Goal: Task Accomplishment & Management: Use online tool/utility

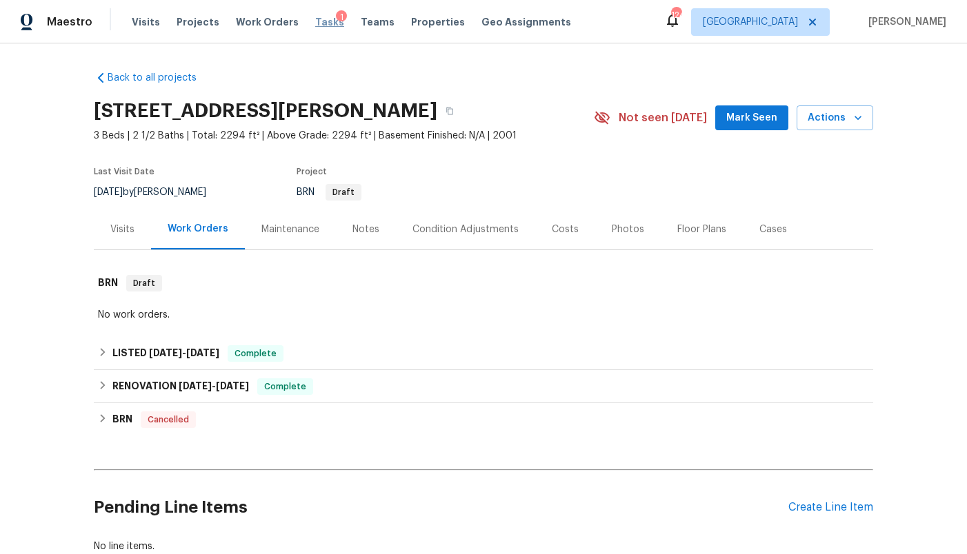
click at [320, 25] on span "Tasks" at bounding box center [329, 22] width 29 height 10
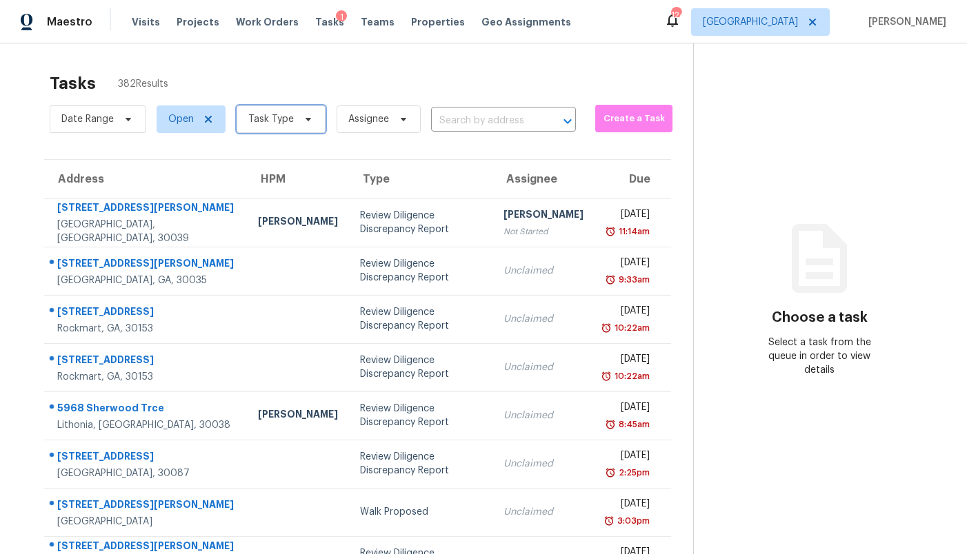
click at [261, 118] on span "Task Type" at bounding box center [271, 119] width 46 height 14
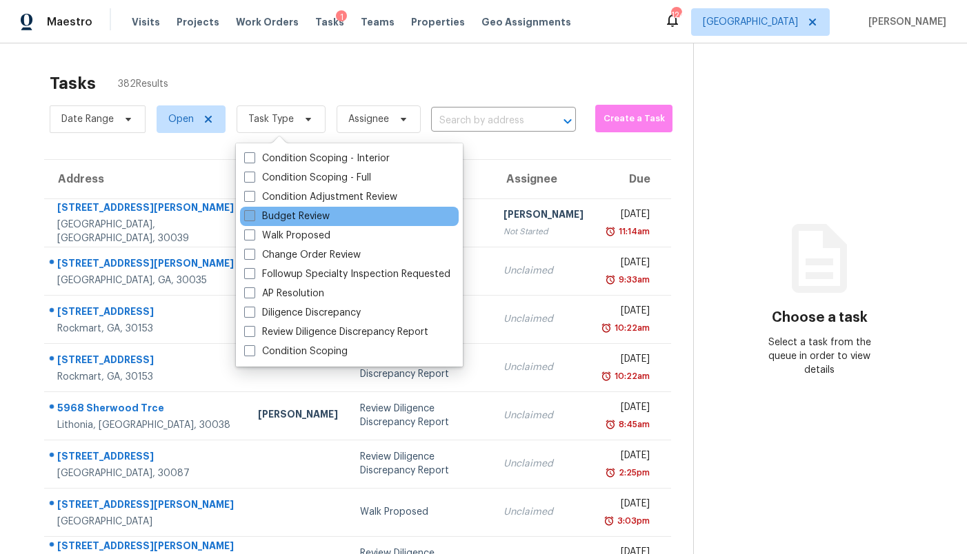
click at [284, 219] on label "Budget Review" at bounding box center [287, 217] width 86 height 14
click at [253, 219] on input "Budget Review" at bounding box center [248, 214] width 9 height 9
checkbox input "true"
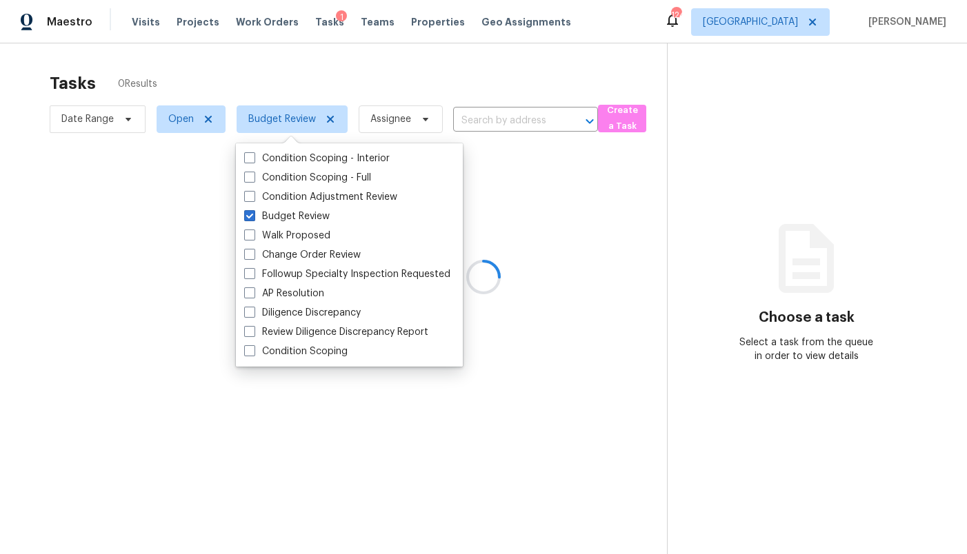
click at [794, 22] on div at bounding box center [483, 277] width 967 height 554
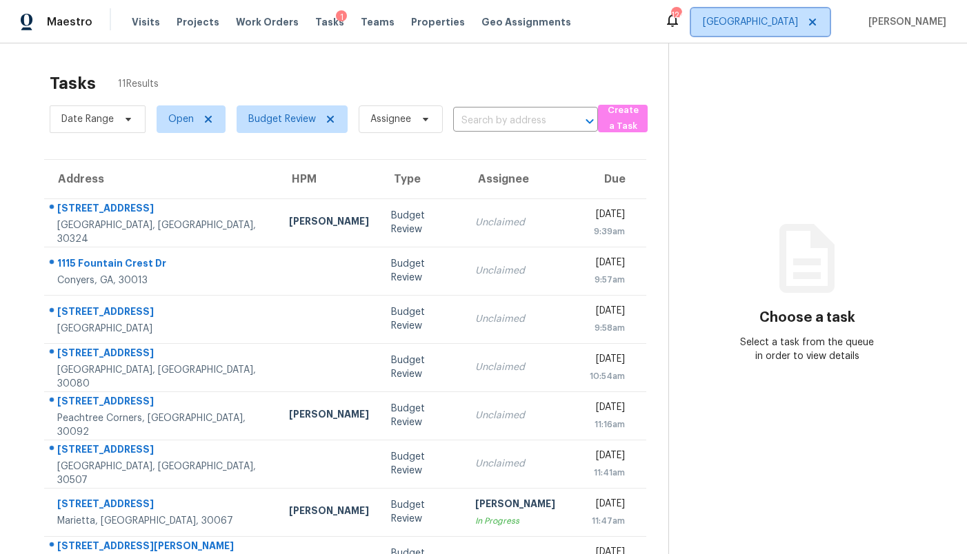
click at [793, 23] on span "Atlanta" at bounding box center [750, 22] width 95 height 14
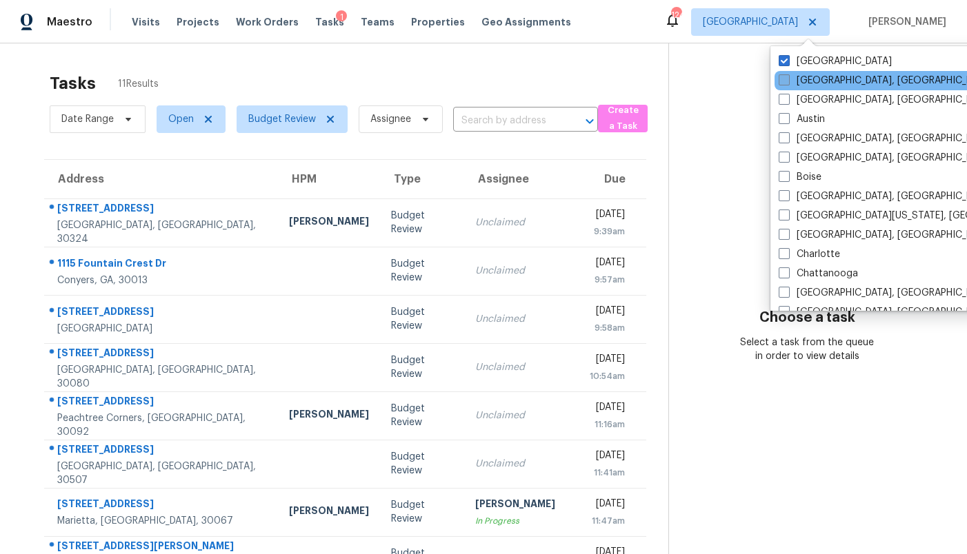
click at [783, 84] on span at bounding box center [783, 79] width 11 height 11
click at [783, 83] on input "Albuquerque, NM" at bounding box center [782, 78] width 9 height 9
checkbox input "true"
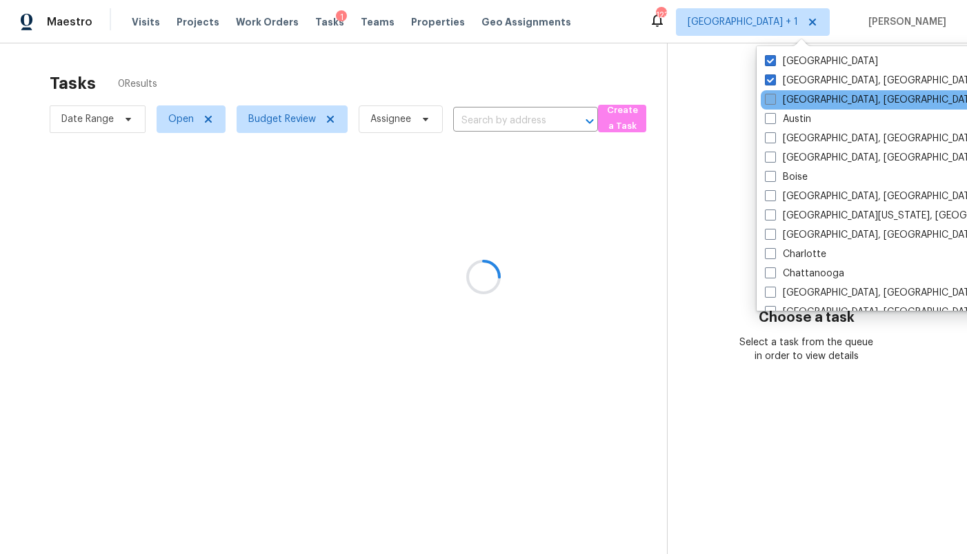
click at [781, 103] on label "Asheville, NC" at bounding box center [872, 100] width 214 height 14
click at [774, 102] on input "Asheville, NC" at bounding box center [769, 97] width 9 height 9
checkbox input "true"
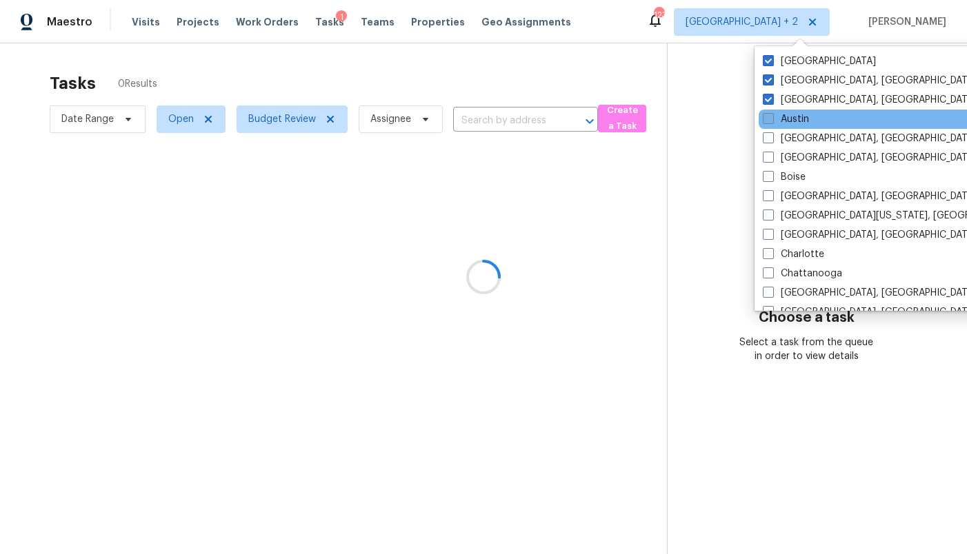
click at [778, 120] on label "Austin" at bounding box center [786, 119] width 46 height 14
click at [772, 120] on input "Austin" at bounding box center [767, 116] width 9 height 9
checkbox input "true"
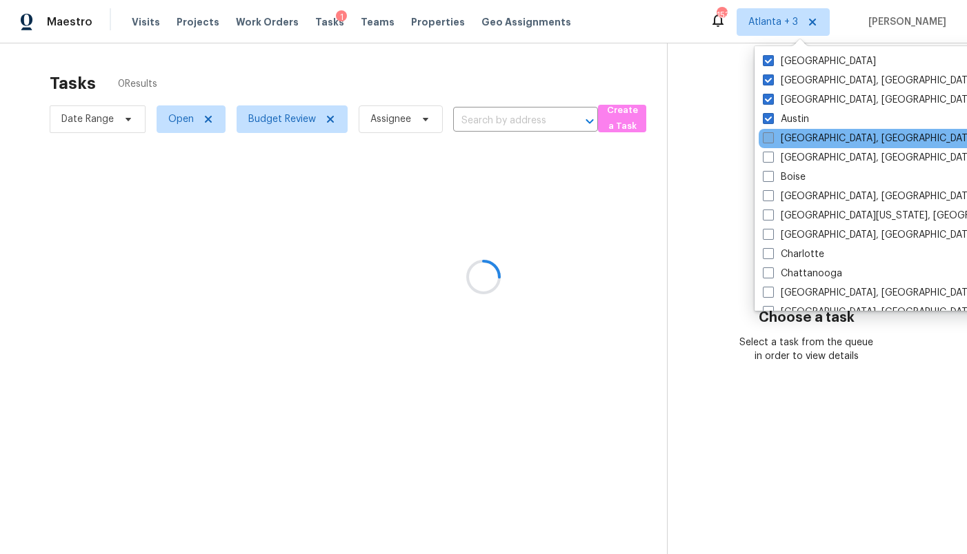
click at [780, 144] on label "Baltimore, MD" at bounding box center [870, 139] width 214 height 14
click at [772, 141] on input "Baltimore, MD" at bounding box center [767, 136] width 9 height 9
checkbox input "true"
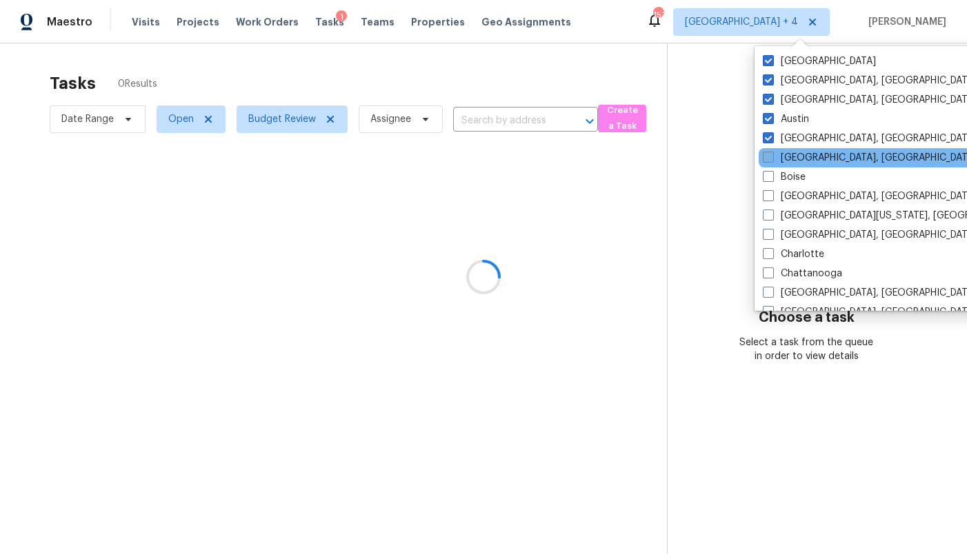
click at [780, 158] on label "Birmingham, AL" at bounding box center [870, 158] width 214 height 14
click at [772, 158] on input "Birmingham, AL" at bounding box center [767, 155] width 9 height 9
checkbox input "true"
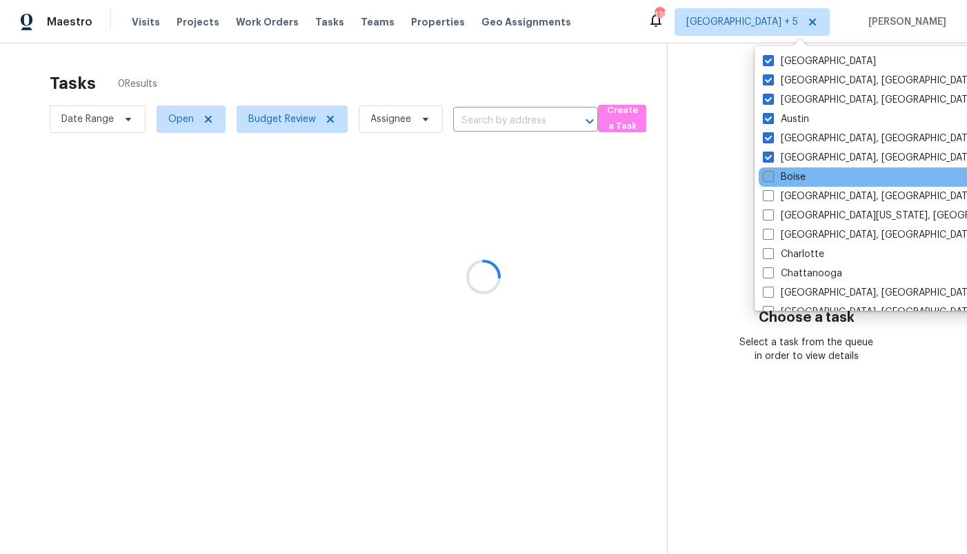
click at [783, 178] on label "Boise" at bounding box center [784, 177] width 43 height 14
click at [772, 178] on input "Boise" at bounding box center [767, 174] width 9 height 9
checkbox input "true"
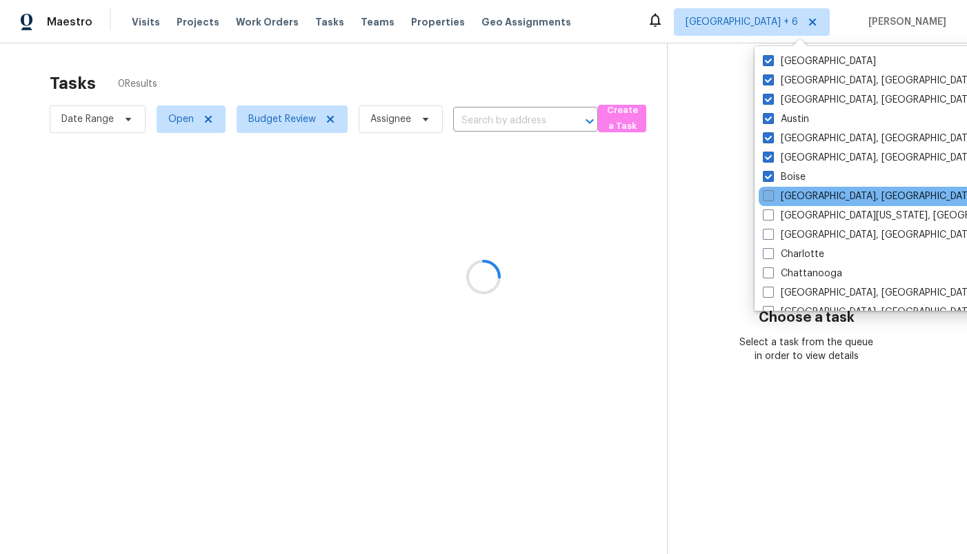
click at [783, 196] on label "Boston, MA" at bounding box center [870, 197] width 214 height 14
click at [772, 196] on input "Boston, MA" at bounding box center [767, 194] width 9 height 9
checkbox input "true"
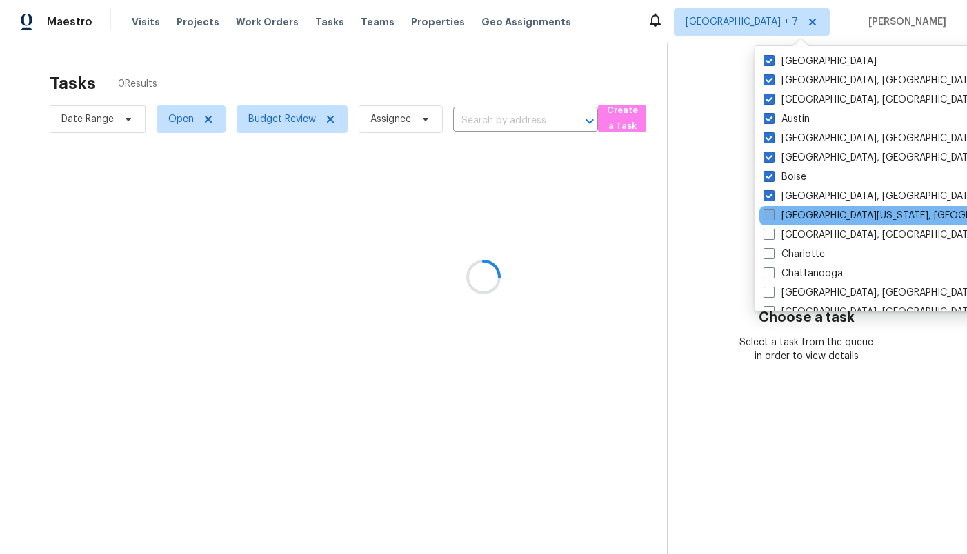
click at [783, 219] on label "Central California, CA" at bounding box center [895, 216] width 265 height 14
click at [772, 218] on input "Central California, CA" at bounding box center [767, 213] width 9 height 9
checkbox input "true"
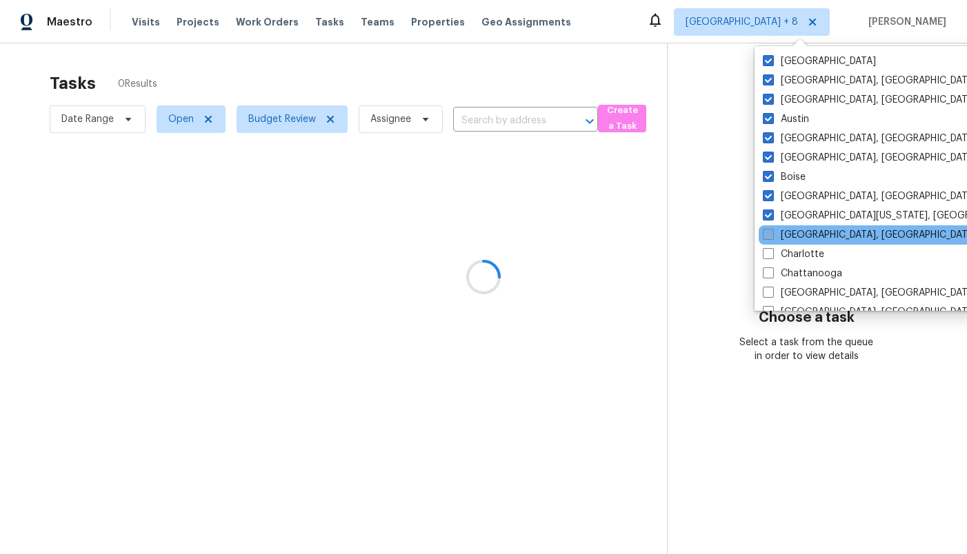
click at [783, 235] on label "Charleston, SC" at bounding box center [870, 235] width 214 height 14
click at [772, 235] on input "Charleston, SC" at bounding box center [767, 232] width 9 height 9
checkbox input "true"
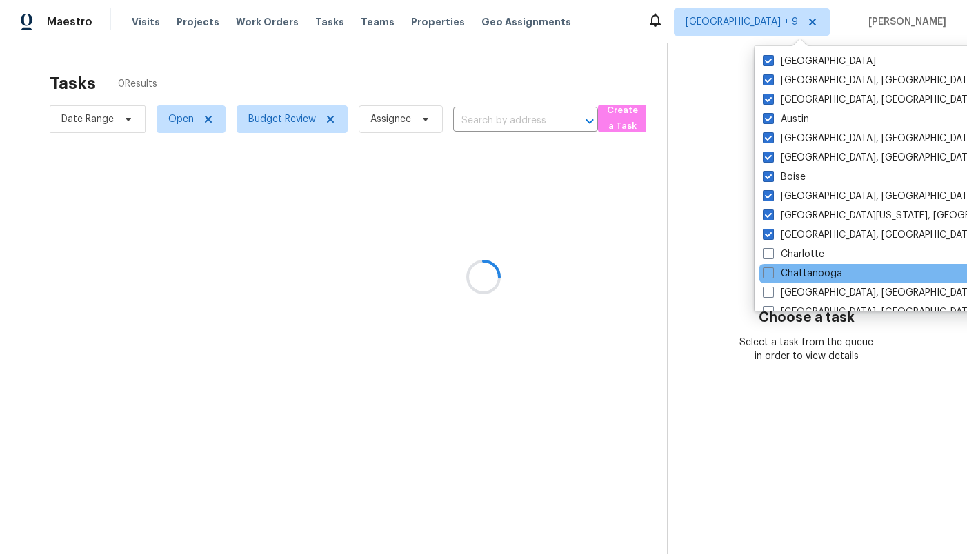
click at [784, 264] on div "Chattanooga" at bounding box center [897, 273] width 278 height 19
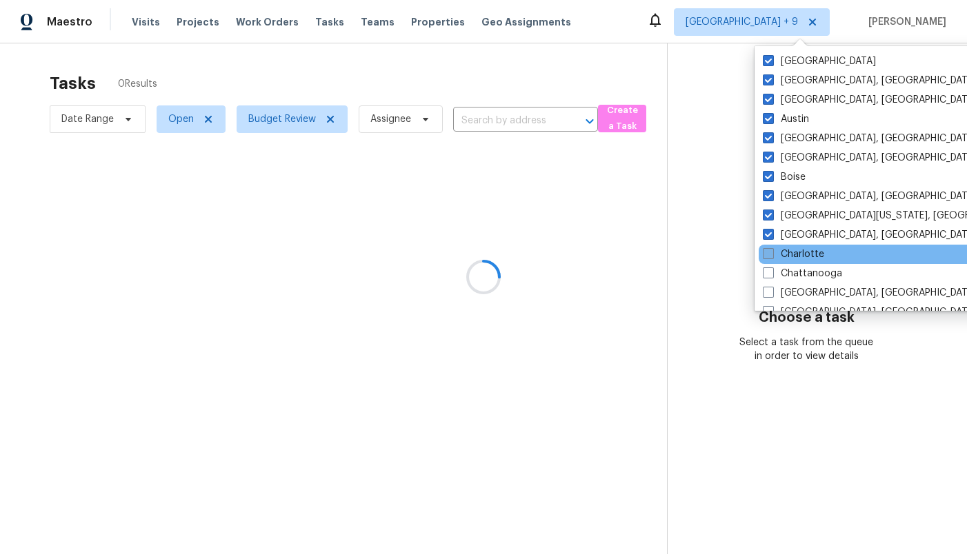
click at [779, 252] on label "Charlotte" at bounding box center [793, 255] width 61 height 14
click at [772, 252] on input "Charlotte" at bounding box center [767, 252] width 9 height 9
checkbox input "true"
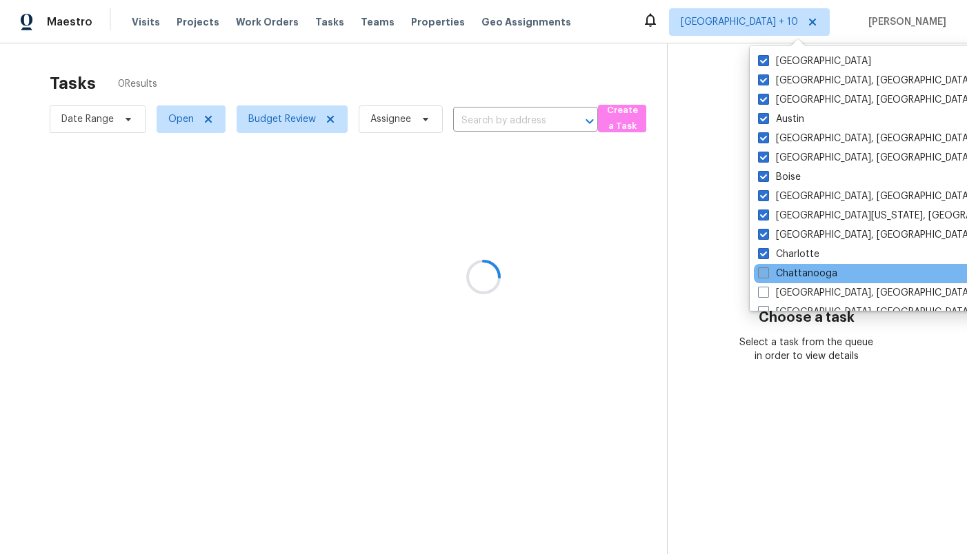
click at [780, 270] on label "Chattanooga" at bounding box center [797, 274] width 79 height 14
click at [767, 270] on input "Chattanooga" at bounding box center [762, 271] width 9 height 9
checkbox input "true"
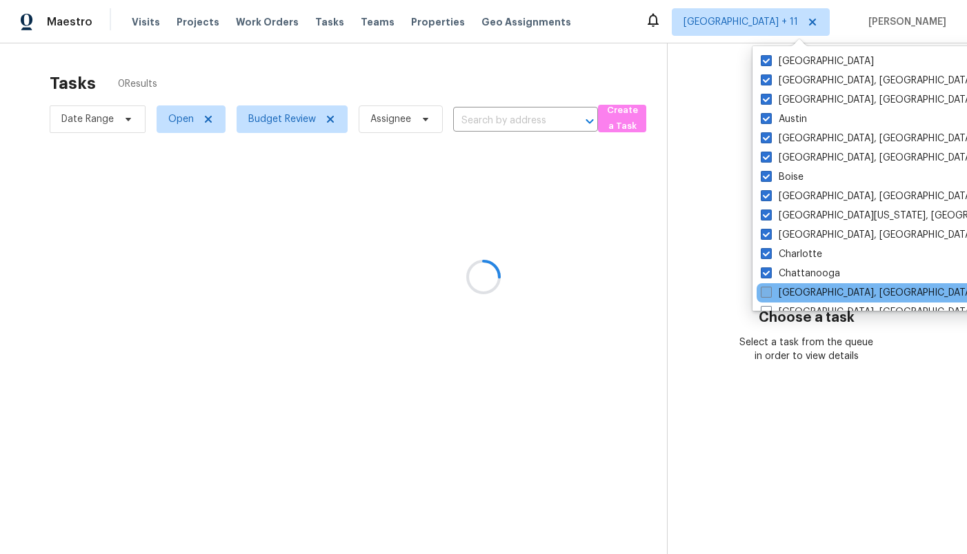
click at [780, 292] on label "Chicago, IL" at bounding box center [868, 293] width 214 height 14
click at [770, 292] on input "Chicago, IL" at bounding box center [765, 290] width 9 height 9
checkbox input "true"
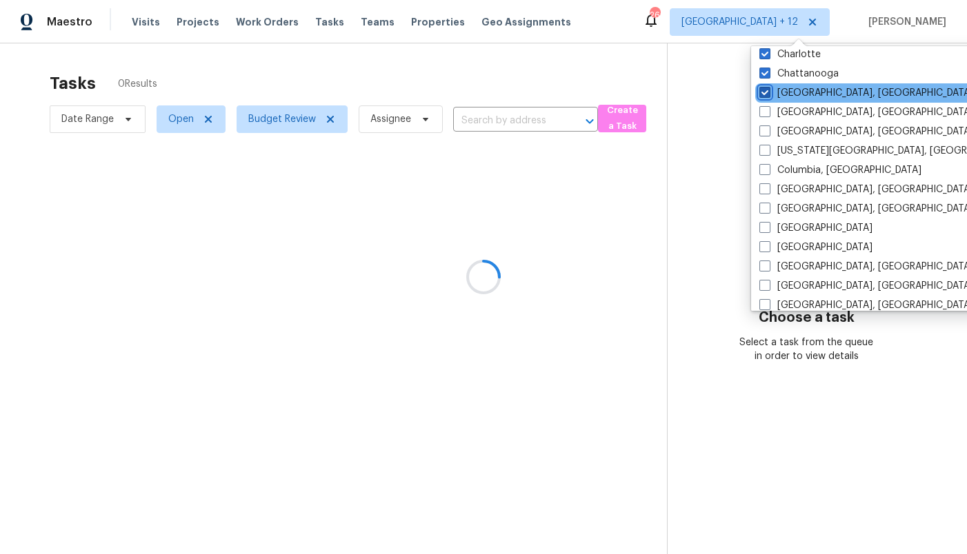
scroll to position [214, 0]
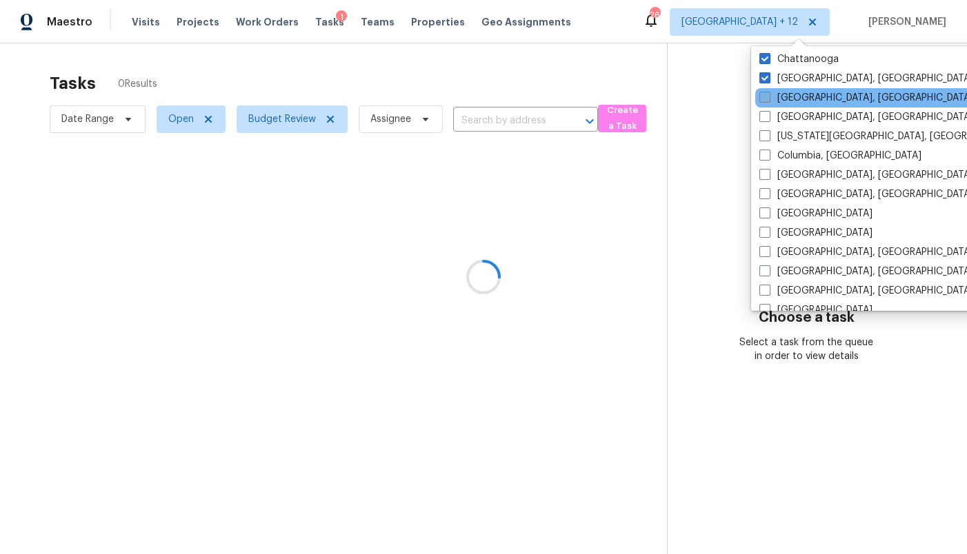
click at [781, 93] on label "Cincinnati, OH" at bounding box center [866, 98] width 214 height 14
click at [768, 93] on input "Cincinnati, OH" at bounding box center [763, 95] width 9 height 9
checkbox input "true"
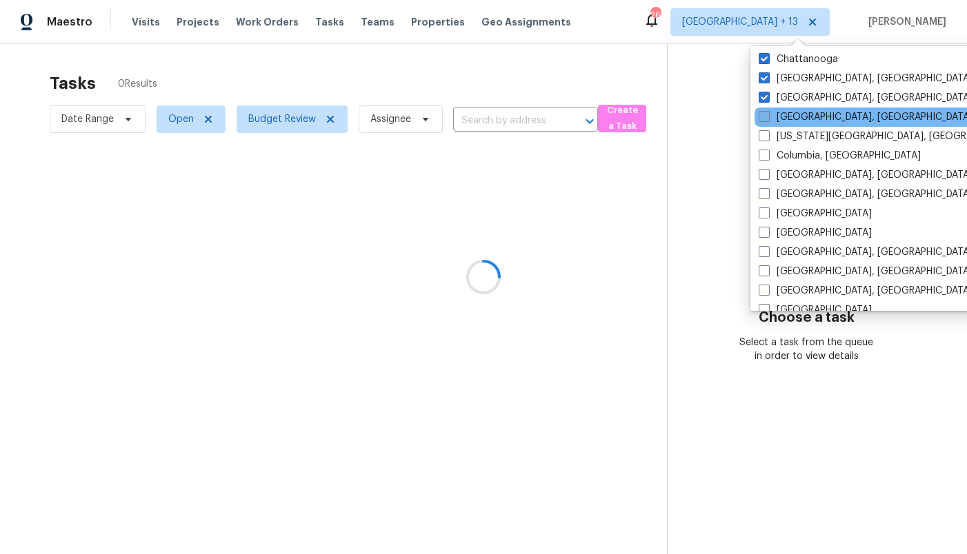
click at [786, 118] on label "Cleveland, OH" at bounding box center [865, 117] width 214 height 14
click at [767, 118] on input "Cleveland, OH" at bounding box center [762, 114] width 9 height 9
checkbox input "true"
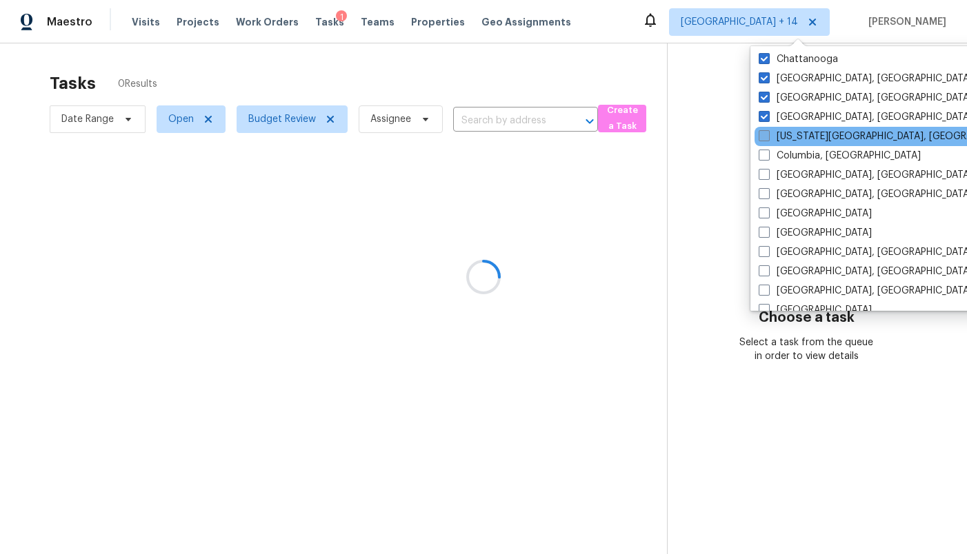
click at [784, 134] on label "Colorado Springs, CO" at bounding box center [890, 137] width 265 height 14
click at [767, 134] on input "Colorado Springs, CO" at bounding box center [762, 134] width 9 height 9
checkbox input "true"
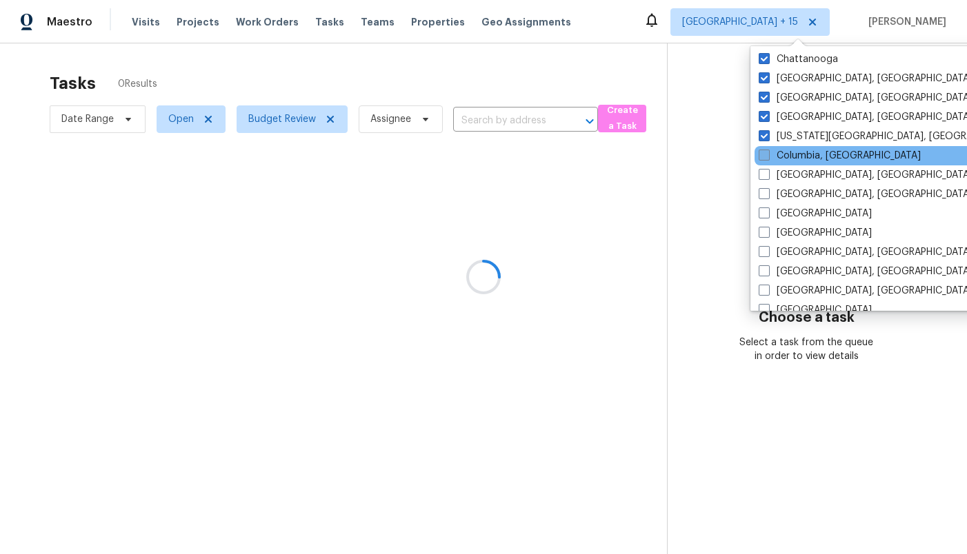
click at [784, 155] on label "Columbia, SC" at bounding box center [839, 156] width 162 height 14
click at [767, 155] on input "Columbia, SC" at bounding box center [762, 153] width 9 height 9
checkbox input "true"
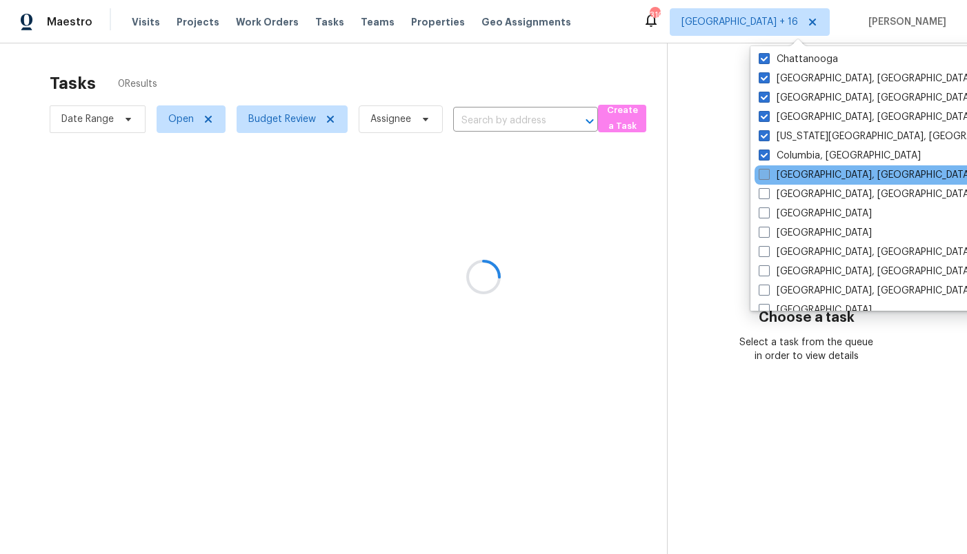
click at [784, 170] on label "Columbus, OH" at bounding box center [865, 175] width 214 height 14
click at [767, 170] on input "Columbus, OH" at bounding box center [762, 172] width 9 height 9
checkbox input "true"
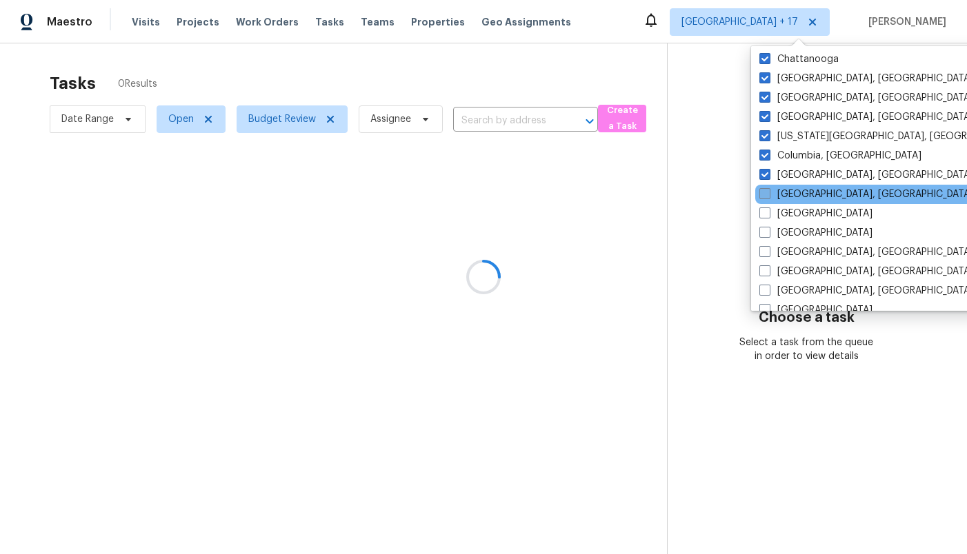
click at [786, 193] on label "Corpus Christi, TX" at bounding box center [866, 195] width 214 height 14
click at [768, 193] on input "Corpus Christi, TX" at bounding box center [763, 192] width 9 height 9
checkbox input "true"
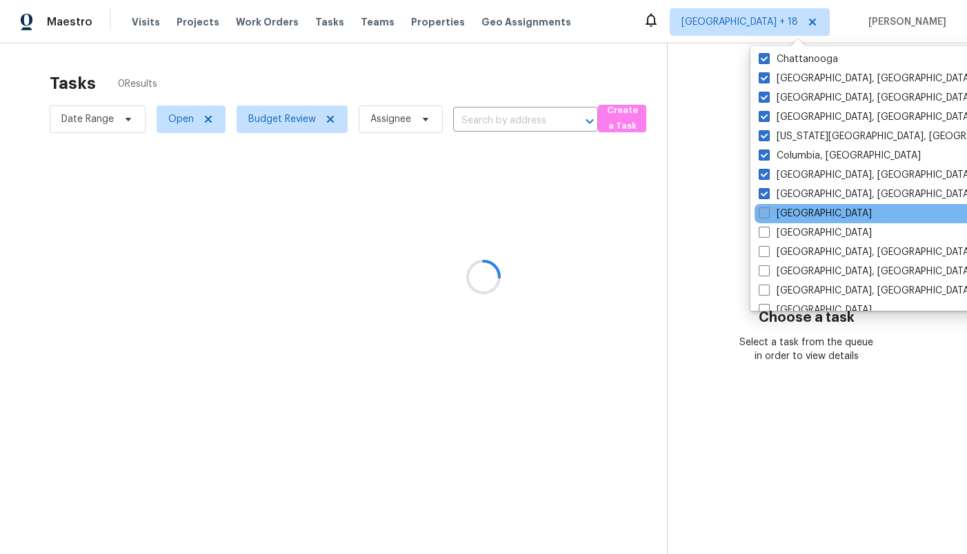
click at [783, 218] on label "Dallas" at bounding box center [814, 214] width 113 height 14
click at [767, 216] on input "Dallas" at bounding box center [762, 211] width 9 height 9
checkbox input "true"
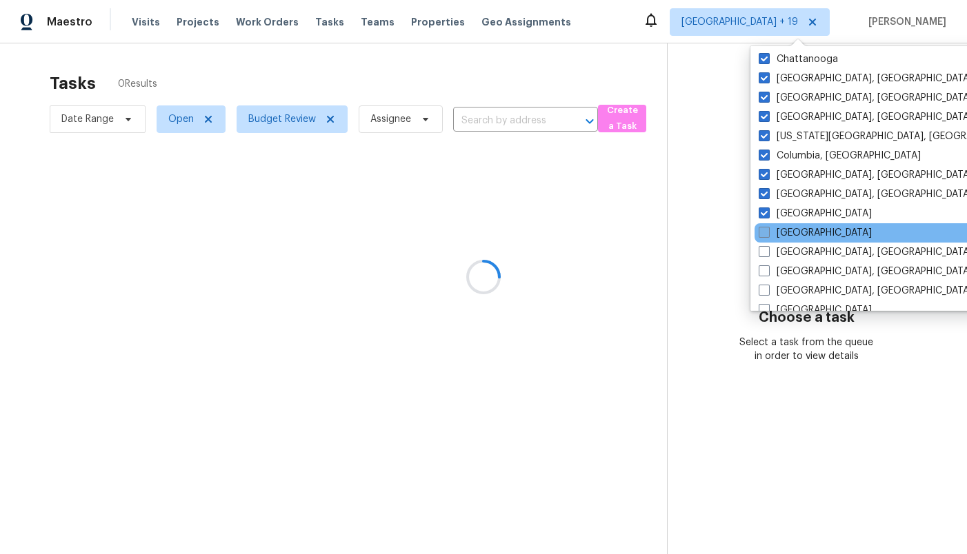
click at [783, 235] on label "Denver" at bounding box center [814, 233] width 113 height 14
click at [767, 235] on input "Denver" at bounding box center [762, 230] width 9 height 9
checkbox input "true"
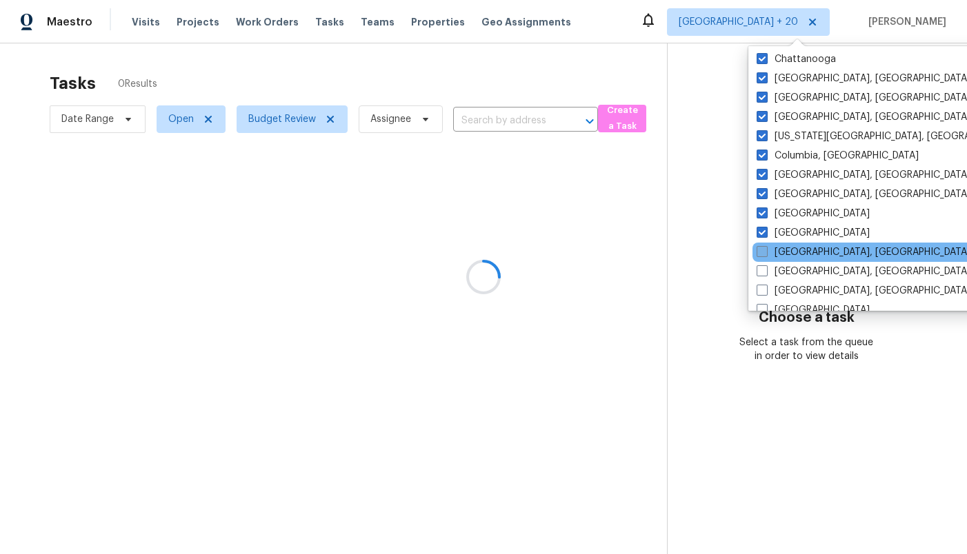
click at [783, 252] on label "Detroit, MI" at bounding box center [863, 252] width 214 height 14
click at [765, 252] on input "Detroit, MI" at bounding box center [760, 249] width 9 height 9
checkbox input "true"
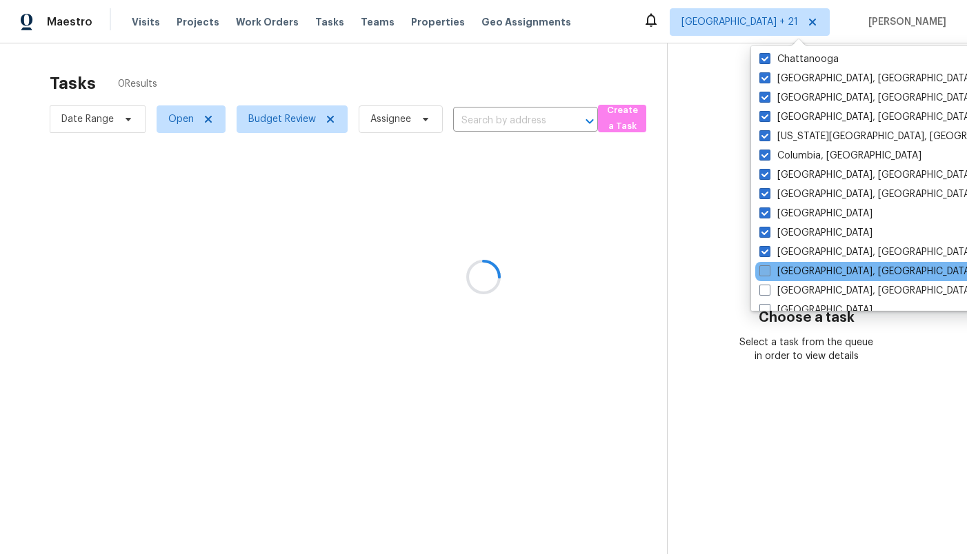
click at [786, 272] on label "Greensboro, NC" at bounding box center [866, 272] width 214 height 14
click at [768, 272] on input "Greensboro, NC" at bounding box center [763, 269] width 9 height 9
checkbox input "true"
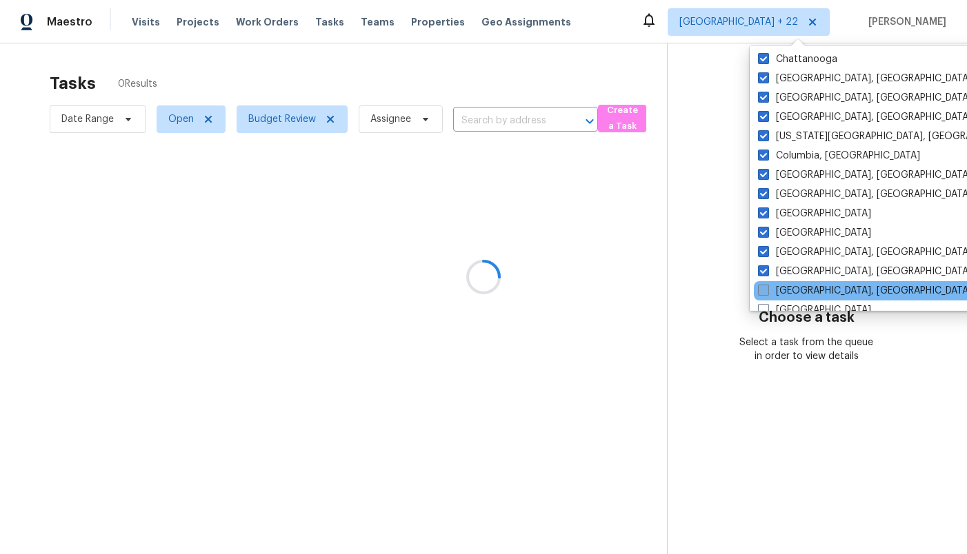
click at [786, 292] on label "Greenville, SC" at bounding box center [865, 291] width 214 height 14
click at [767, 292] on input "Greenville, SC" at bounding box center [762, 288] width 9 height 9
checkbox input "true"
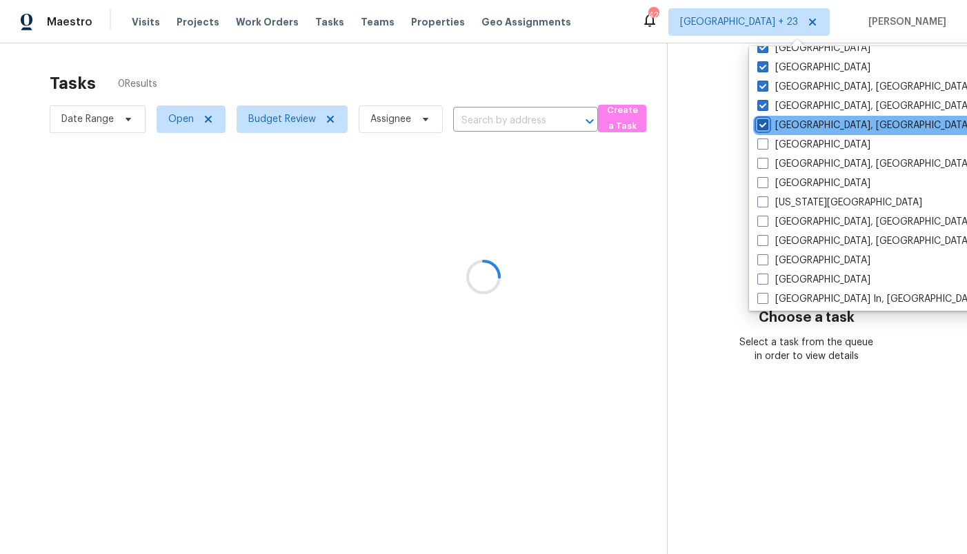
scroll to position [387, 0]
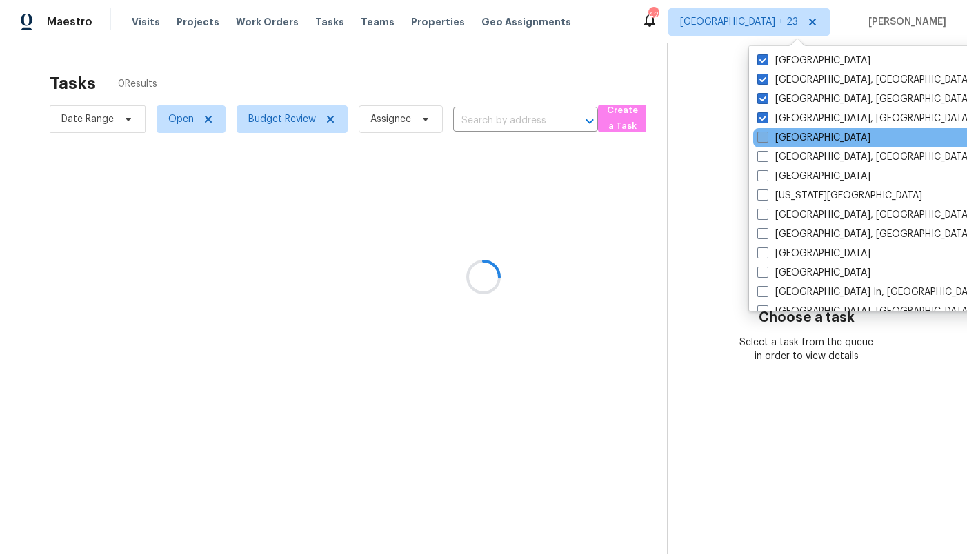
click at [778, 132] on label "Houston" at bounding box center [813, 138] width 113 height 14
click at [766, 132] on input "Houston" at bounding box center [761, 135] width 9 height 9
checkbox input "true"
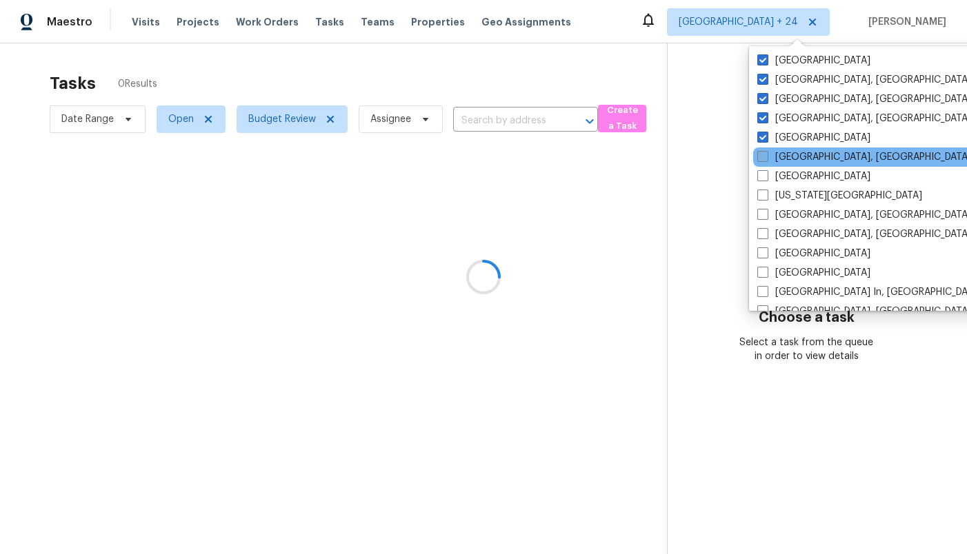
click at [780, 160] on label "Indianapolis, IN" at bounding box center [864, 157] width 214 height 14
click at [766, 159] on input "Indianapolis, IN" at bounding box center [761, 154] width 9 height 9
checkbox input "true"
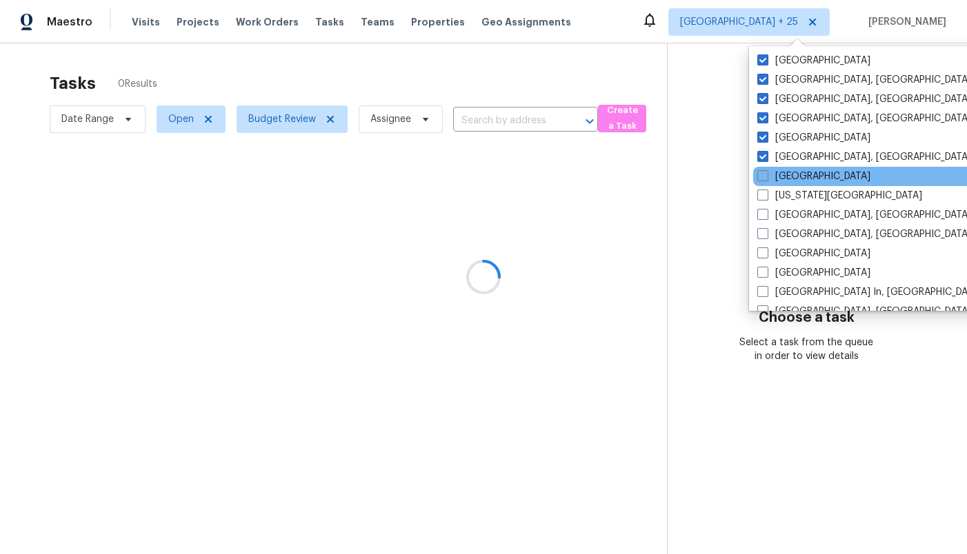
click at [780, 184] on div "Jacksonville" at bounding box center [892, 176] width 278 height 19
click at [778, 179] on label "Jacksonville" at bounding box center [813, 177] width 113 height 14
click at [766, 179] on input "Jacksonville" at bounding box center [761, 174] width 9 height 9
checkbox input "true"
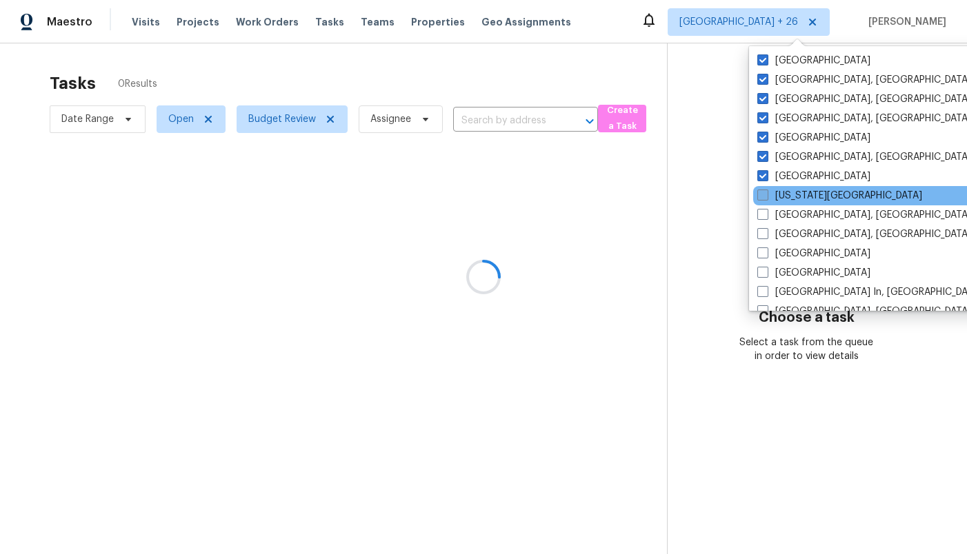
click at [778, 198] on label "Kansas City" at bounding box center [839, 196] width 165 height 14
click at [766, 198] on input "Kansas City" at bounding box center [761, 193] width 9 height 9
checkbox input "true"
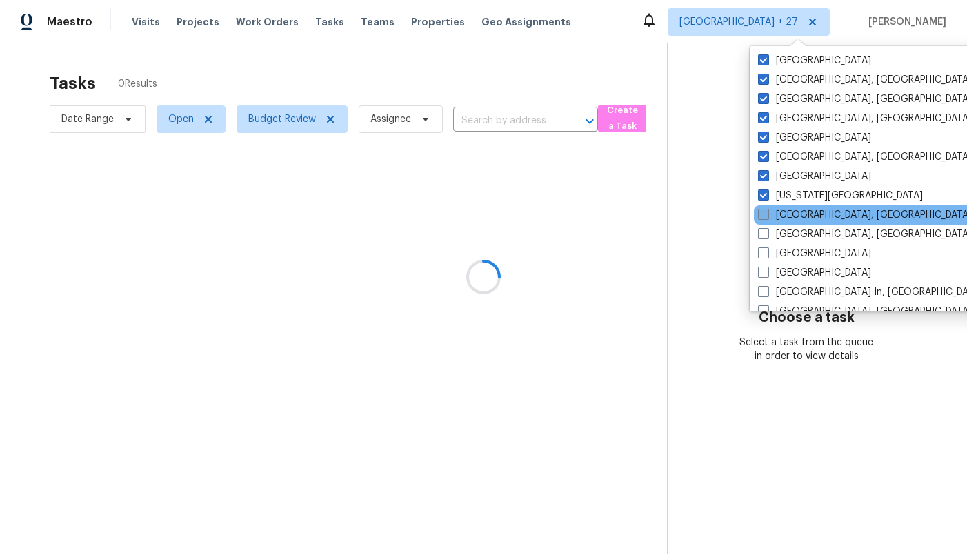
click at [778, 217] on label "Killeen, TX" at bounding box center [865, 215] width 214 height 14
click at [767, 217] on input "Killeen, TX" at bounding box center [762, 212] width 9 height 9
checkbox input "true"
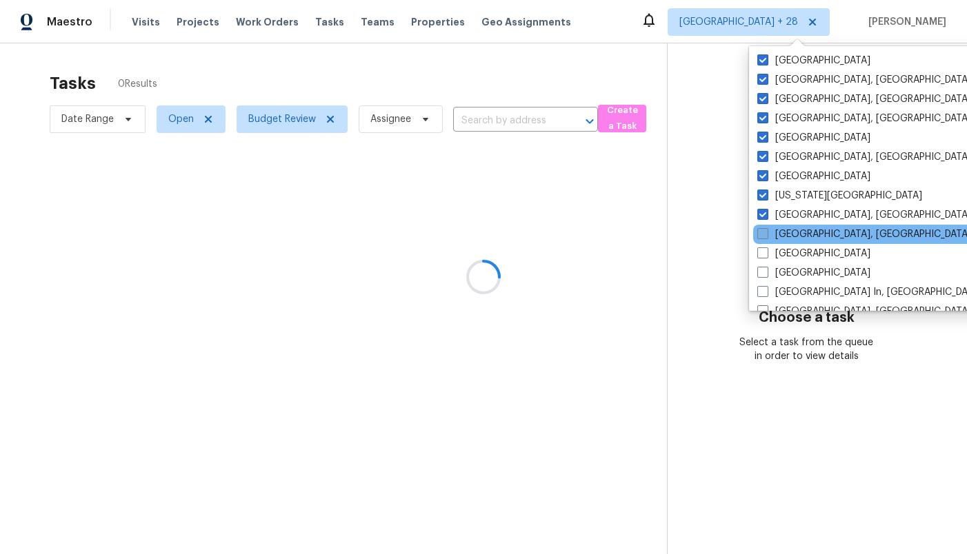
click at [778, 234] on label "Knoxville, TN" at bounding box center [864, 235] width 214 height 14
click at [766, 234] on input "Knoxville, TN" at bounding box center [761, 232] width 9 height 9
checkbox input "true"
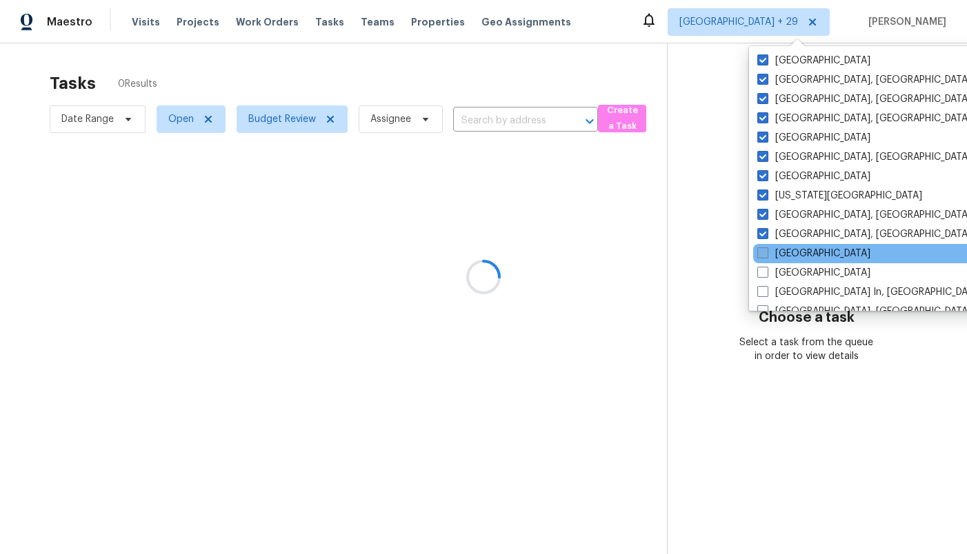
click at [778, 257] on label "Las Vegas" at bounding box center [813, 254] width 113 height 14
click at [766, 256] on input "Las Vegas" at bounding box center [761, 251] width 9 height 9
checkbox input "true"
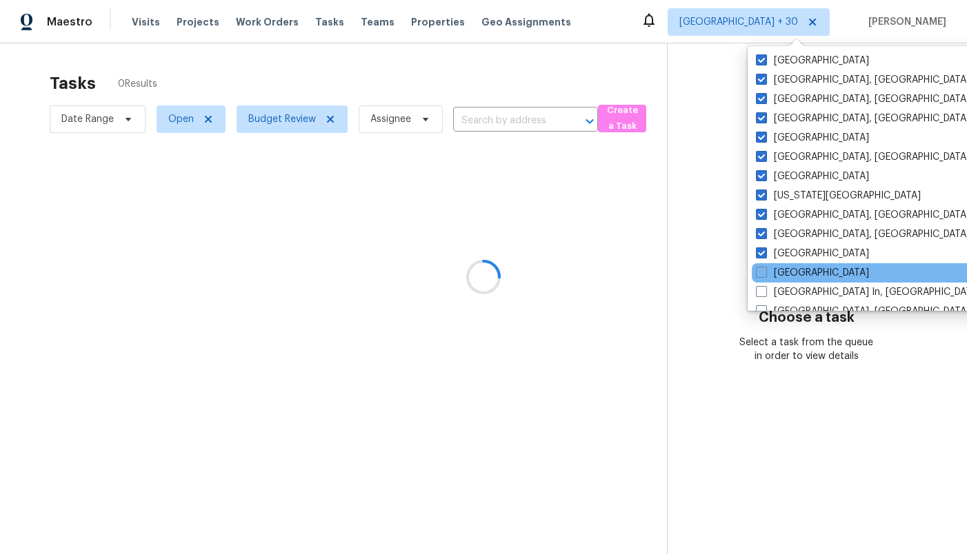
click at [777, 282] on div "Los Angeles" at bounding box center [891, 272] width 278 height 19
click at [774, 273] on label "Los Angeles" at bounding box center [812, 273] width 113 height 14
click at [765, 273] on input "Los Angeles" at bounding box center [760, 270] width 9 height 9
checkbox input "true"
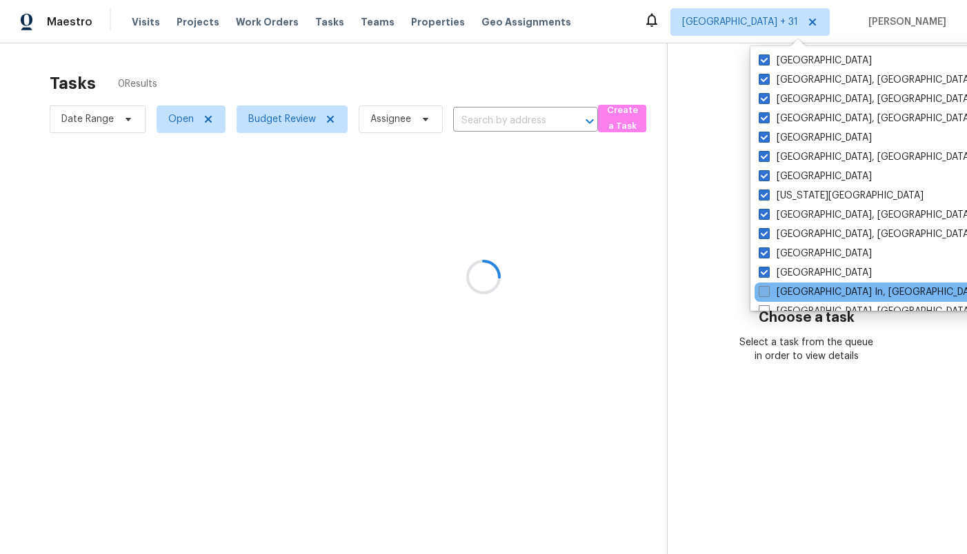
click at [775, 292] on label "Louisville In, KY" at bounding box center [870, 292] width 225 height 14
click at [767, 292] on input "Louisville In, KY" at bounding box center [762, 289] width 9 height 9
checkbox input "true"
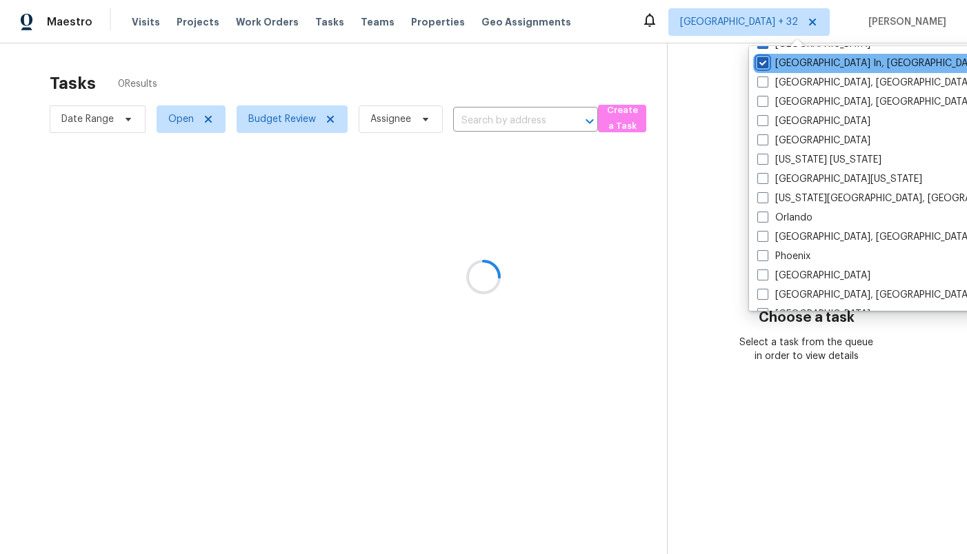
scroll to position [630, 0]
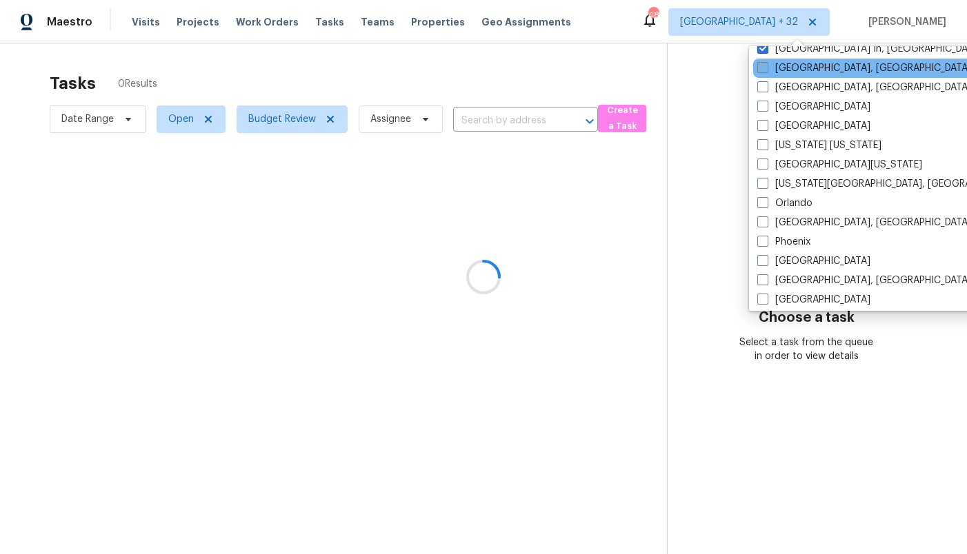
click at [790, 72] on label "Memphis, TN" at bounding box center [864, 68] width 214 height 14
click at [766, 70] on input "Memphis, TN" at bounding box center [761, 65] width 9 height 9
checkbox input "true"
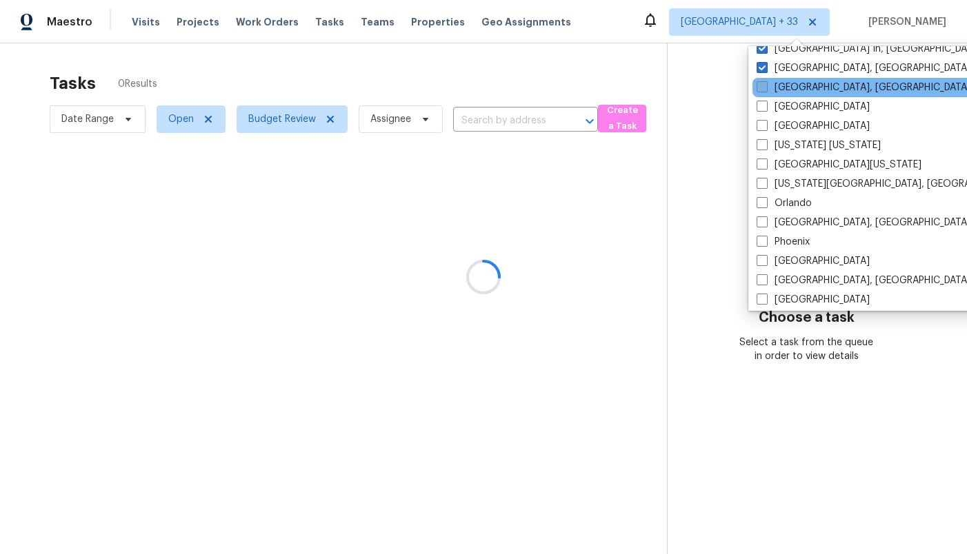
click at [790, 91] on label "Miami, FL" at bounding box center [863, 88] width 214 height 14
click at [765, 90] on input "Miami, FL" at bounding box center [760, 85] width 9 height 9
checkbox input "true"
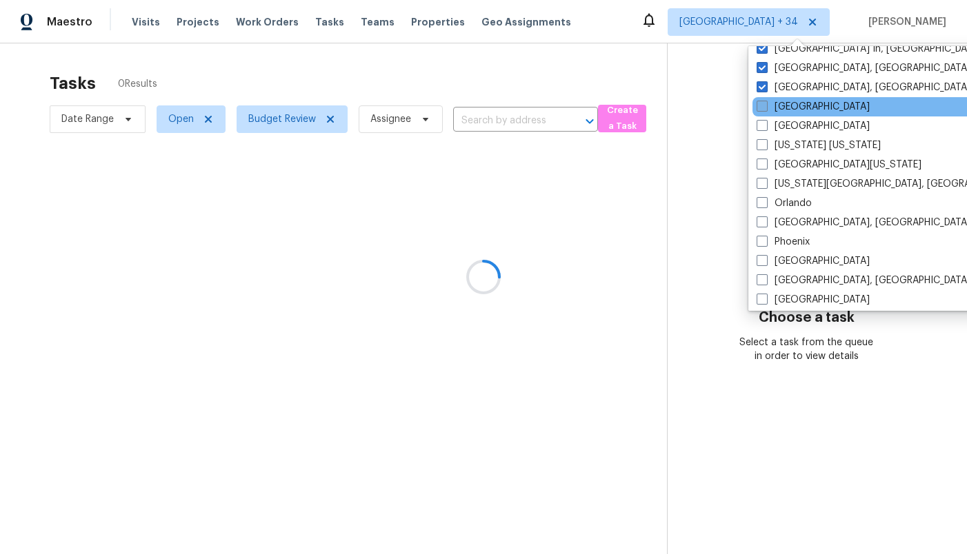
click at [790, 105] on label "Minneapolis" at bounding box center [812, 107] width 113 height 14
click at [765, 105] on input "Minneapolis" at bounding box center [760, 104] width 9 height 9
checkbox input "true"
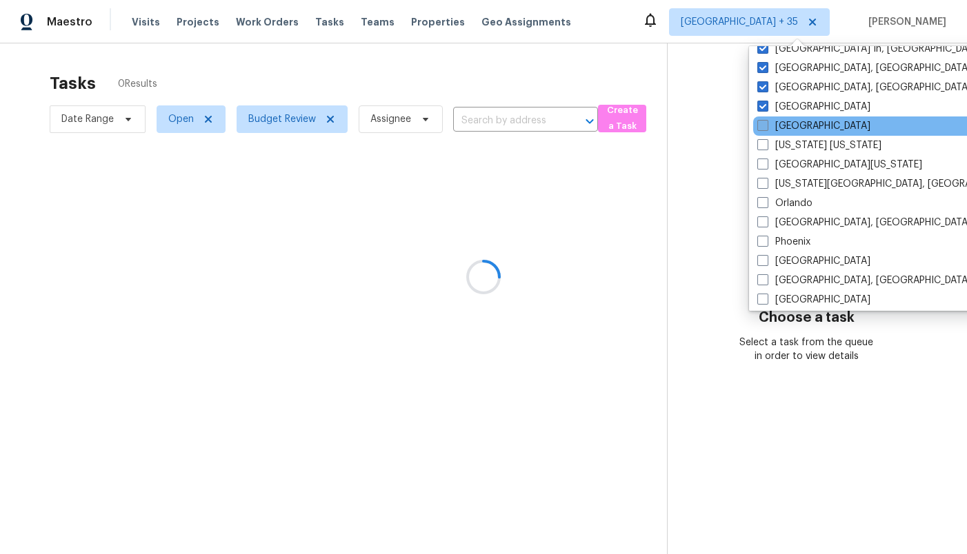
click at [789, 125] on label "Nashville" at bounding box center [813, 126] width 113 height 14
click at [766, 125] on input "Nashville" at bounding box center [761, 123] width 9 height 9
checkbox input "true"
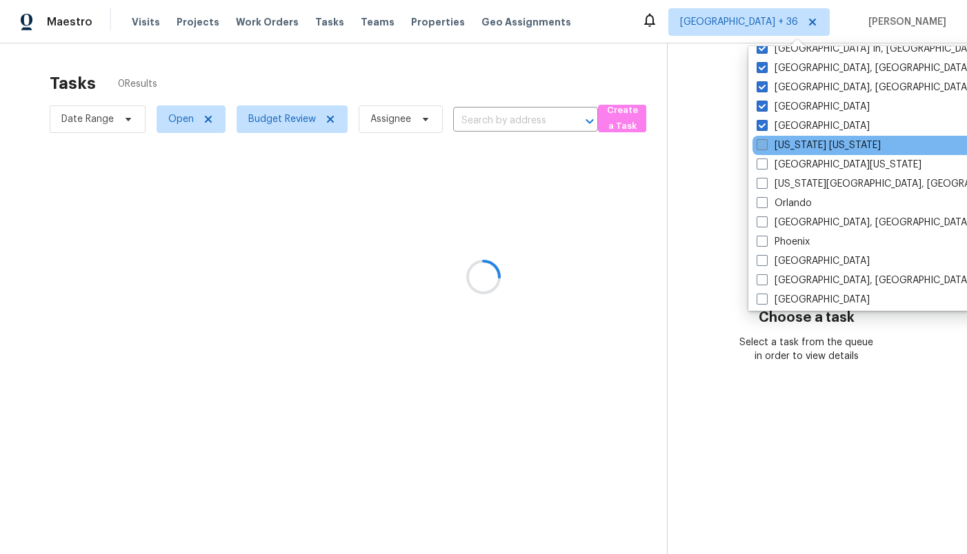
click at [790, 139] on label "New York New Jersey" at bounding box center [818, 146] width 124 height 14
click at [765, 139] on input "New York New Jersey" at bounding box center [760, 143] width 9 height 9
checkbox input "true"
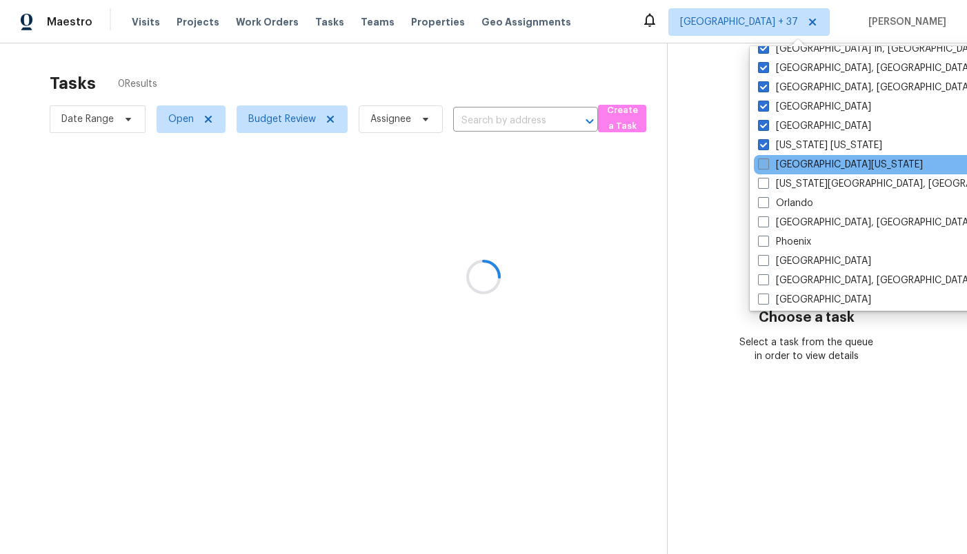
click at [790, 159] on label "Northern Colorado" at bounding box center [840, 165] width 165 height 14
click at [767, 159] on input "Northern Colorado" at bounding box center [762, 162] width 9 height 9
checkbox input "true"
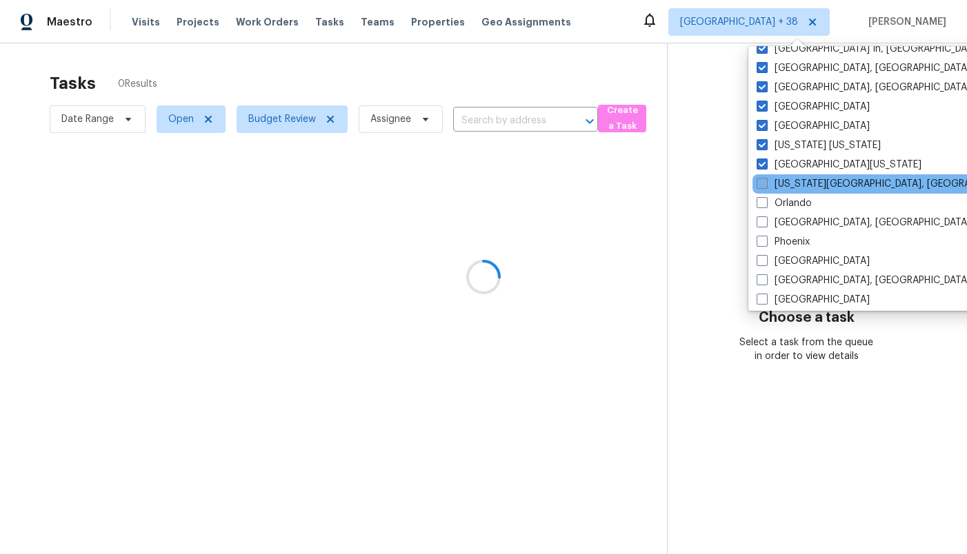
click at [789, 178] on label "Oklahoma City, OK" at bounding box center [888, 184] width 265 height 14
click at [765, 178] on input "Oklahoma City, OK" at bounding box center [760, 181] width 9 height 9
checkbox input "true"
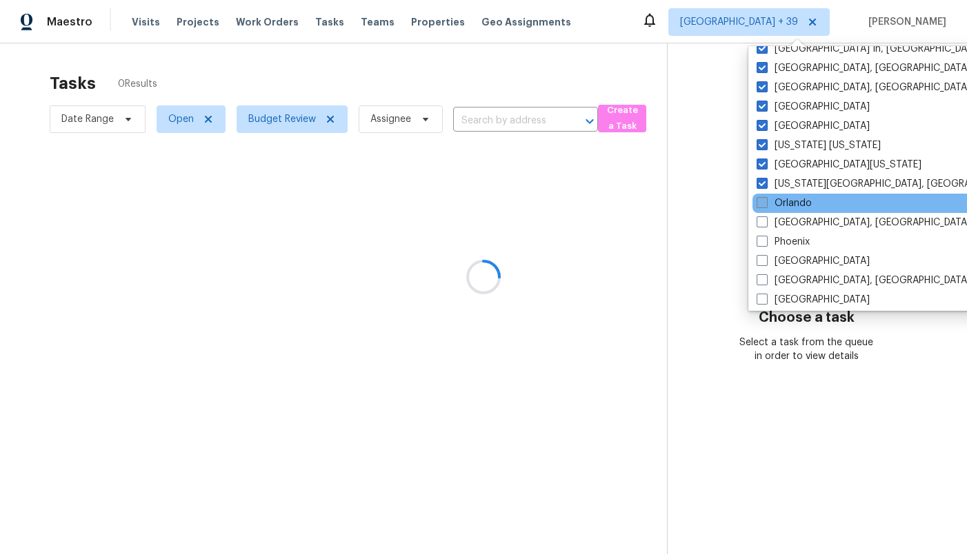
click at [785, 199] on label "Orlando" at bounding box center [783, 204] width 55 height 14
click at [765, 199] on input "Orlando" at bounding box center [760, 201] width 9 height 9
checkbox input "true"
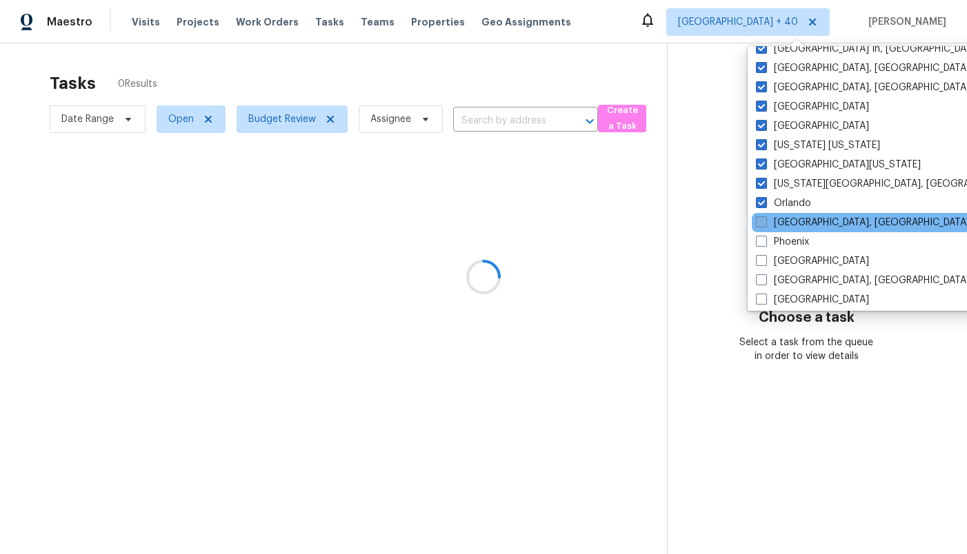
click at [785, 225] on label "Philadelphia, PA" at bounding box center [863, 223] width 214 height 14
click at [765, 225] on input "Philadelphia, PA" at bounding box center [760, 220] width 9 height 9
checkbox input "true"
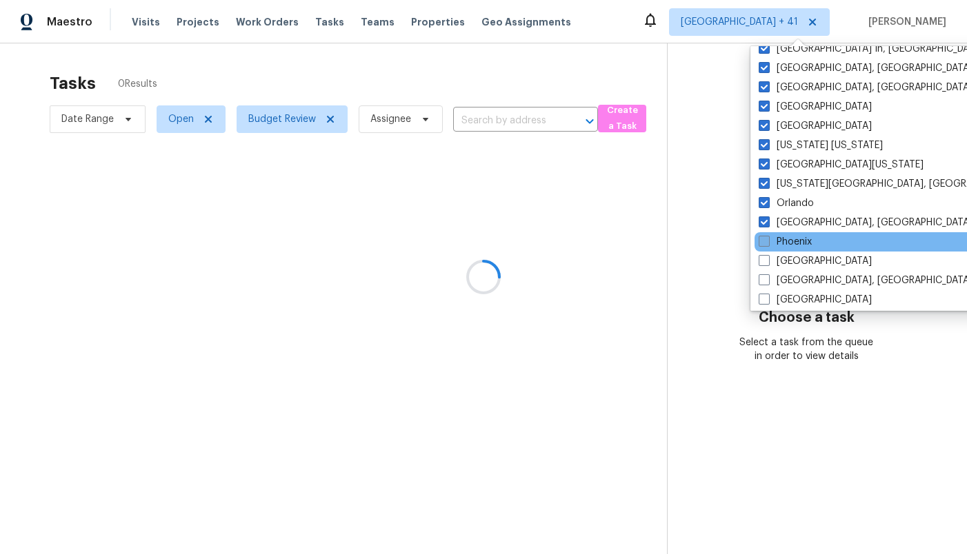
click at [783, 248] on label "Phoenix" at bounding box center [784, 242] width 53 height 14
click at [767, 244] on input "Phoenix" at bounding box center [762, 239] width 9 height 9
checkbox input "true"
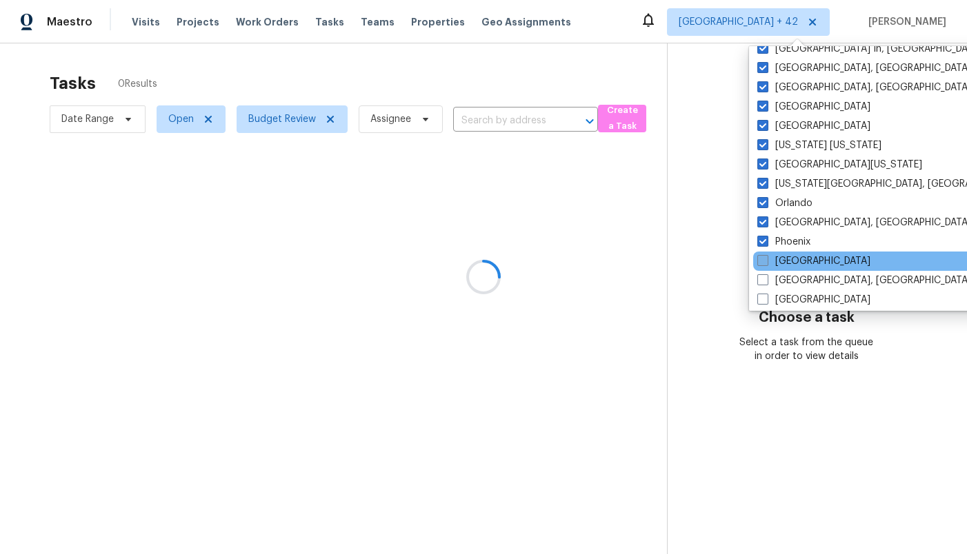
click at [783, 261] on label "Portland" at bounding box center [813, 261] width 113 height 14
click at [766, 261] on input "Portland" at bounding box center [761, 258] width 9 height 9
checkbox input "true"
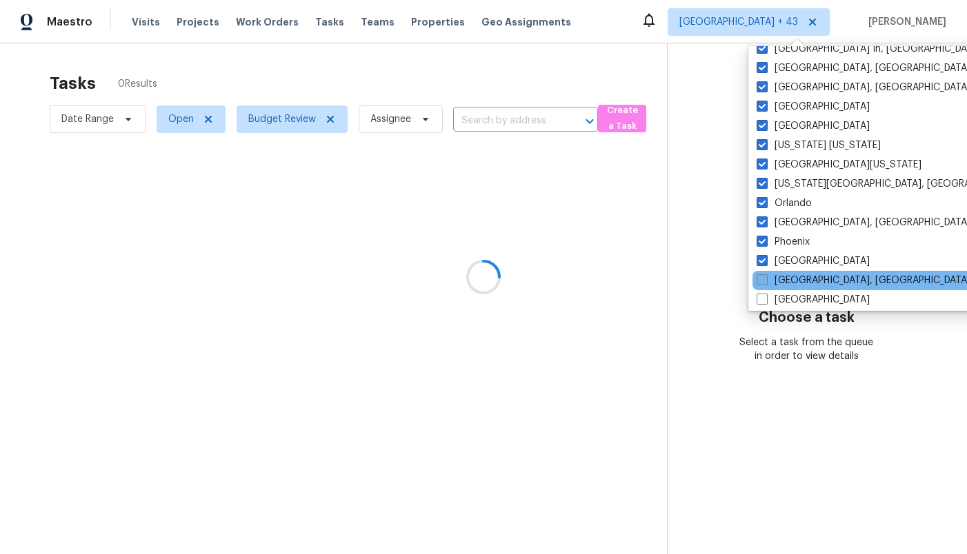
click at [783, 280] on label "Prescott, AZ" at bounding box center [863, 281] width 214 height 14
click at [765, 280] on input "Prescott, AZ" at bounding box center [760, 278] width 9 height 9
checkbox input "true"
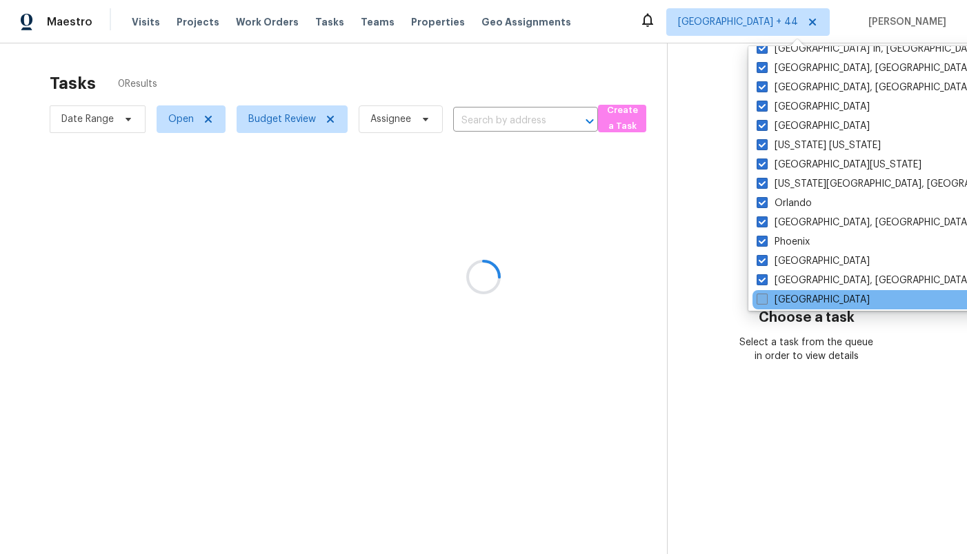
click at [781, 300] on label "Raleigh" at bounding box center [812, 300] width 113 height 14
click at [765, 300] on input "Raleigh" at bounding box center [760, 297] width 9 height 9
checkbox input "true"
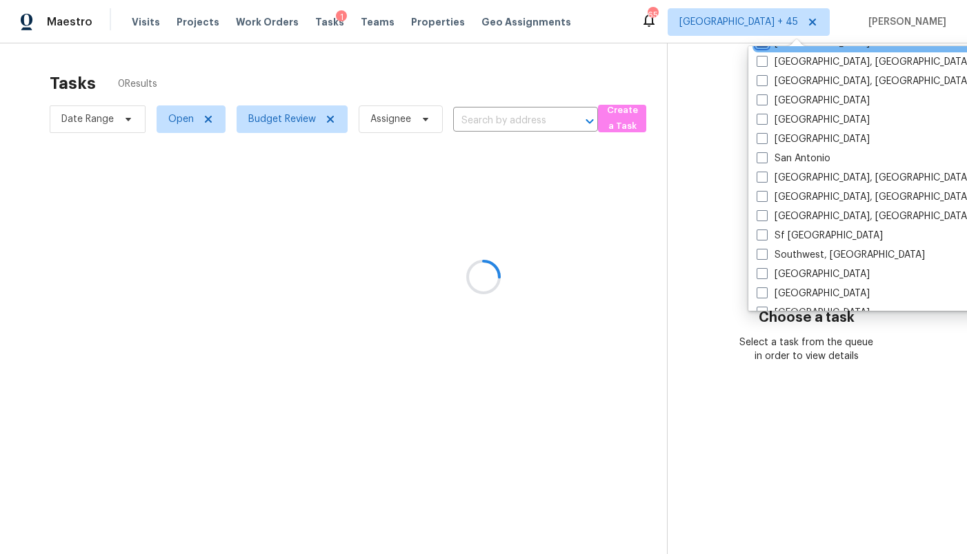
scroll to position [869, 0]
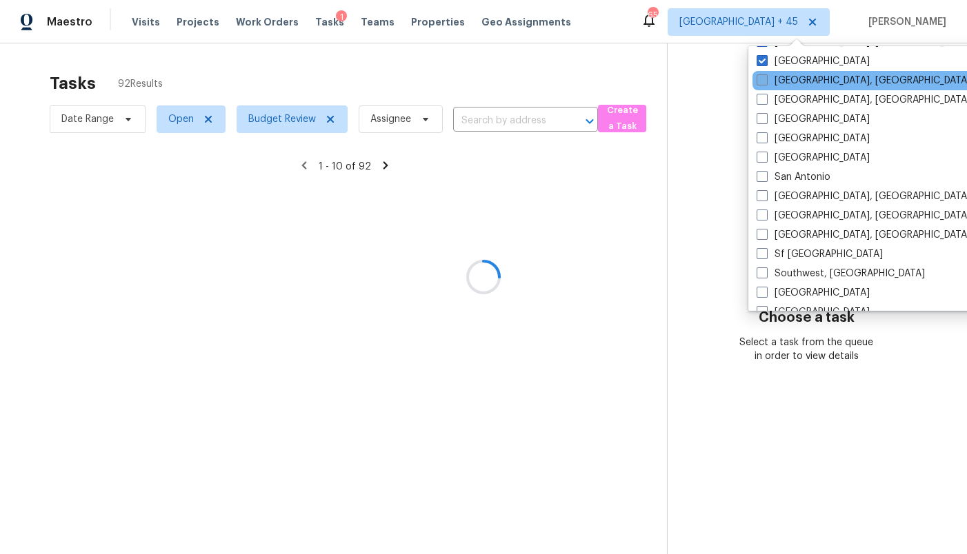
click at [803, 84] on label "Reno, NV" at bounding box center [863, 81] width 214 height 14
click at [765, 83] on input "Reno, NV" at bounding box center [760, 78] width 9 height 9
checkbox input "true"
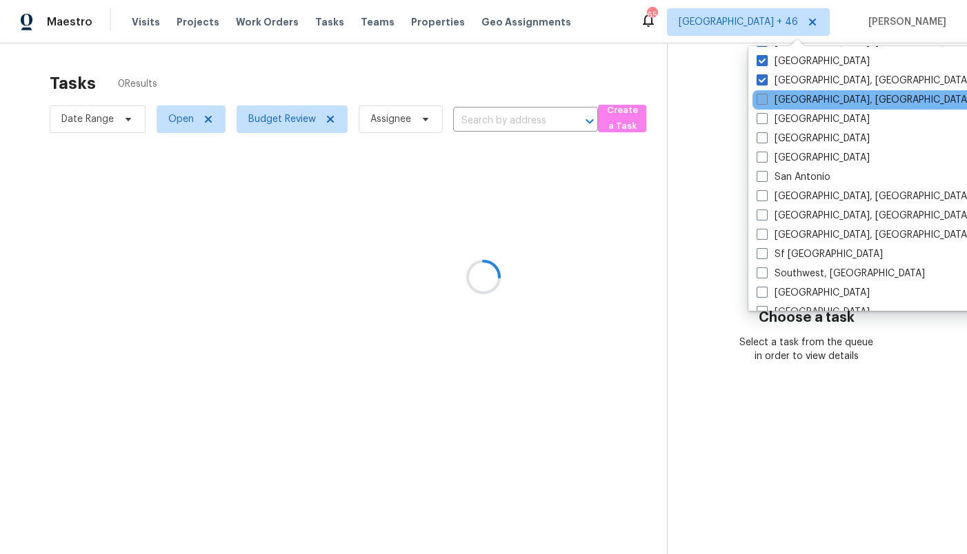
click at [805, 105] on label "Richmond, VA" at bounding box center [863, 100] width 214 height 14
click at [765, 102] on input "Richmond, VA" at bounding box center [760, 97] width 9 height 9
checkbox input "true"
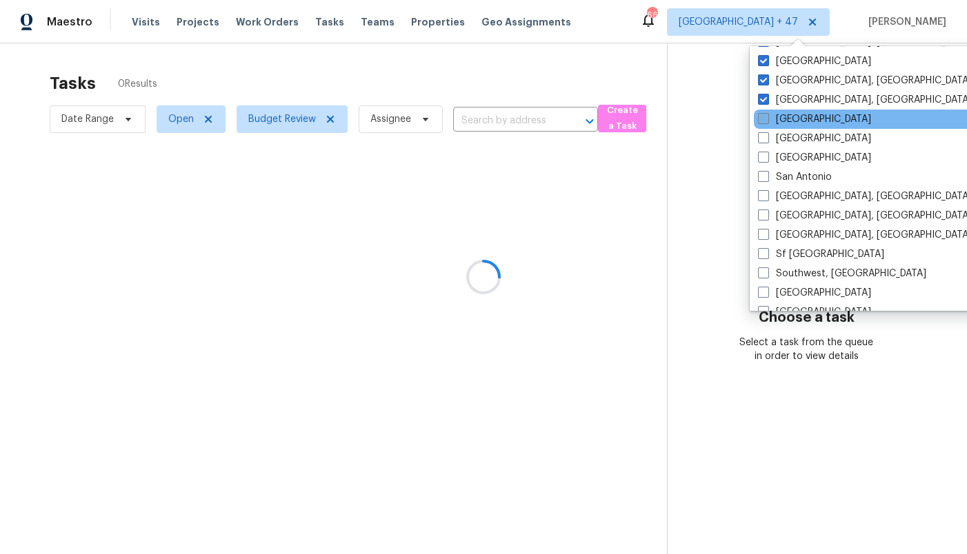
click at [803, 117] on label "Riverside" at bounding box center [814, 119] width 113 height 14
click at [767, 117] on input "Riverside" at bounding box center [762, 116] width 9 height 9
checkbox input "true"
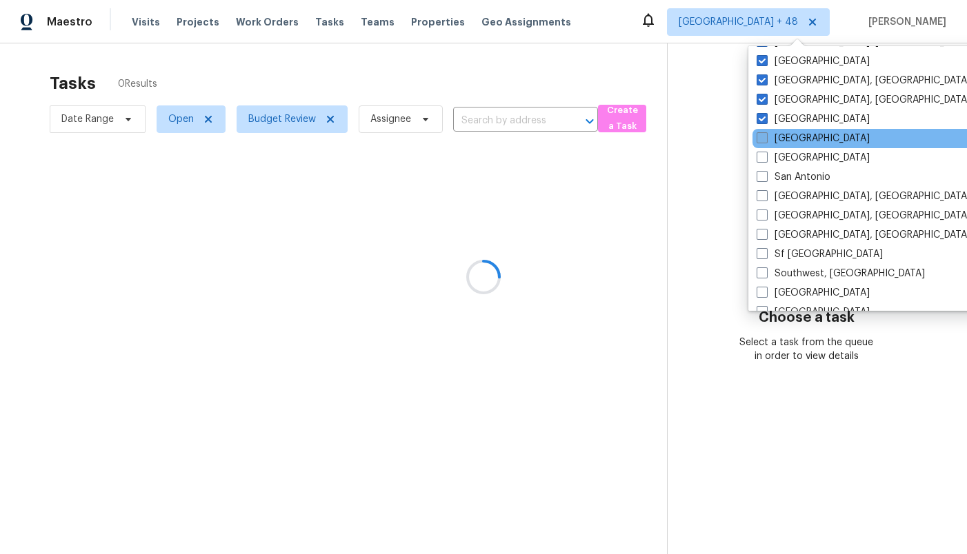
click at [801, 144] on label "Sacramento" at bounding box center [812, 139] width 113 height 14
click at [765, 141] on input "Sacramento" at bounding box center [760, 136] width 9 height 9
checkbox input "true"
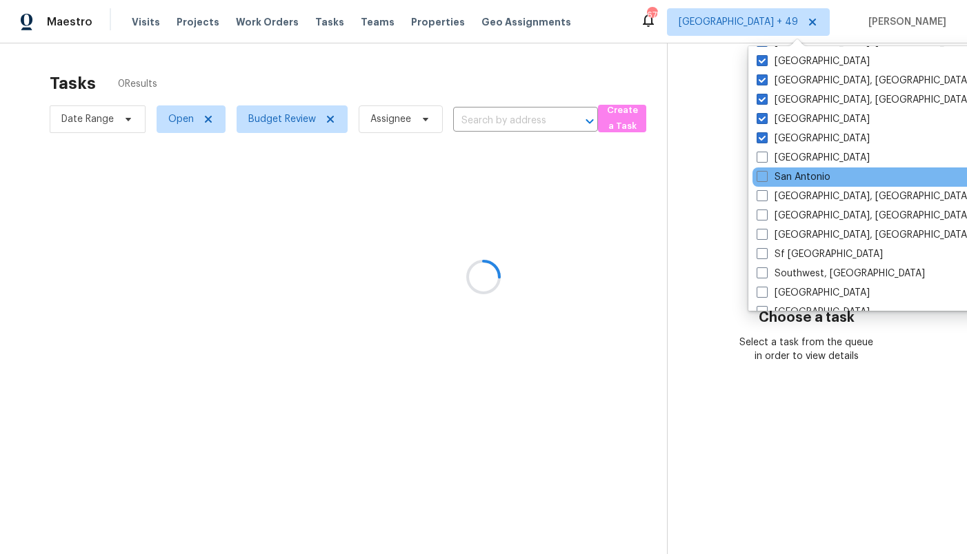
click at [798, 168] on div "San Antonio" at bounding box center [891, 177] width 278 height 19
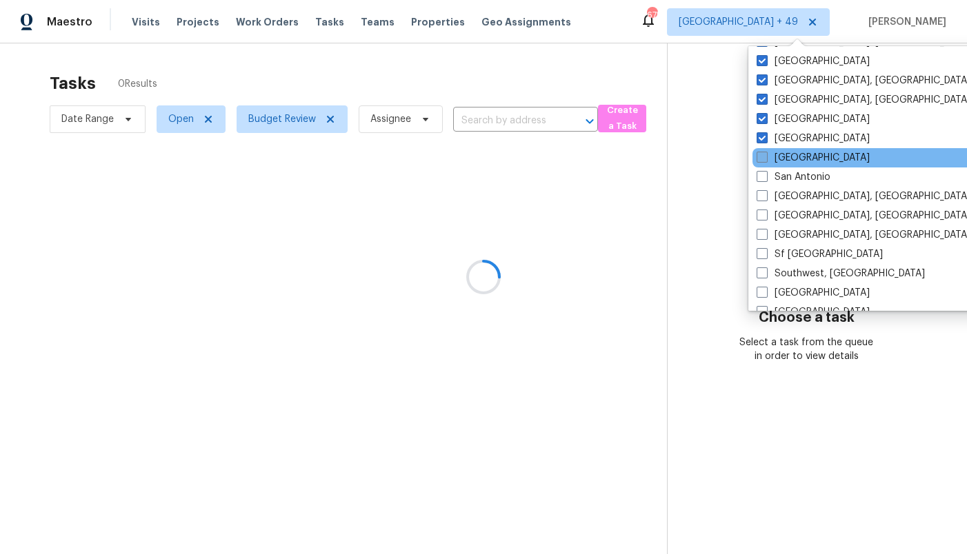
click at [793, 157] on label "Salt Lake City" at bounding box center [812, 158] width 113 height 14
click at [765, 157] on input "Salt Lake City" at bounding box center [760, 155] width 9 height 9
checkbox input "true"
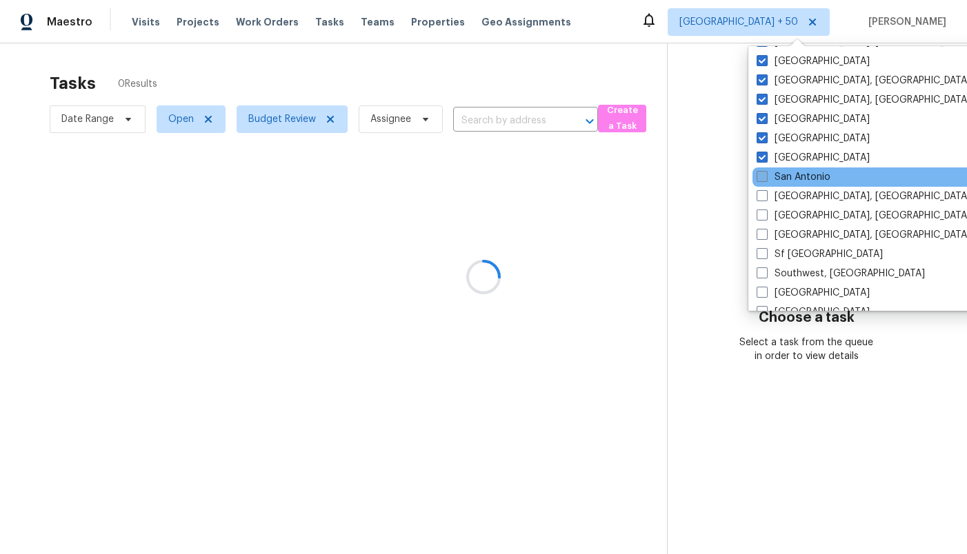
click at [793, 175] on label "San Antonio" at bounding box center [793, 177] width 74 height 14
click at [765, 175] on input "San Antonio" at bounding box center [760, 174] width 9 height 9
checkbox input "true"
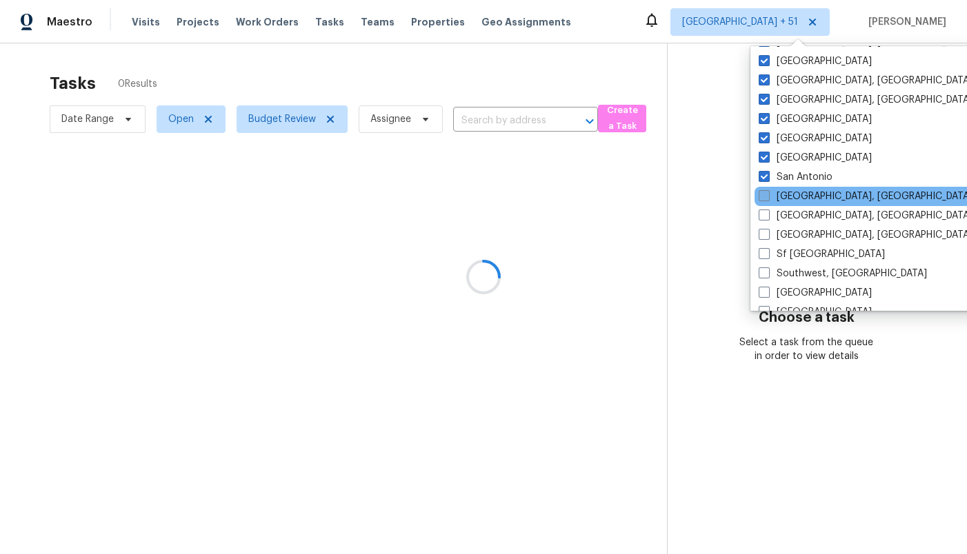
click at [793, 194] on label "San Diego, CA" at bounding box center [865, 197] width 214 height 14
click at [767, 194] on input "San Diego, CA" at bounding box center [762, 194] width 9 height 9
checkbox input "true"
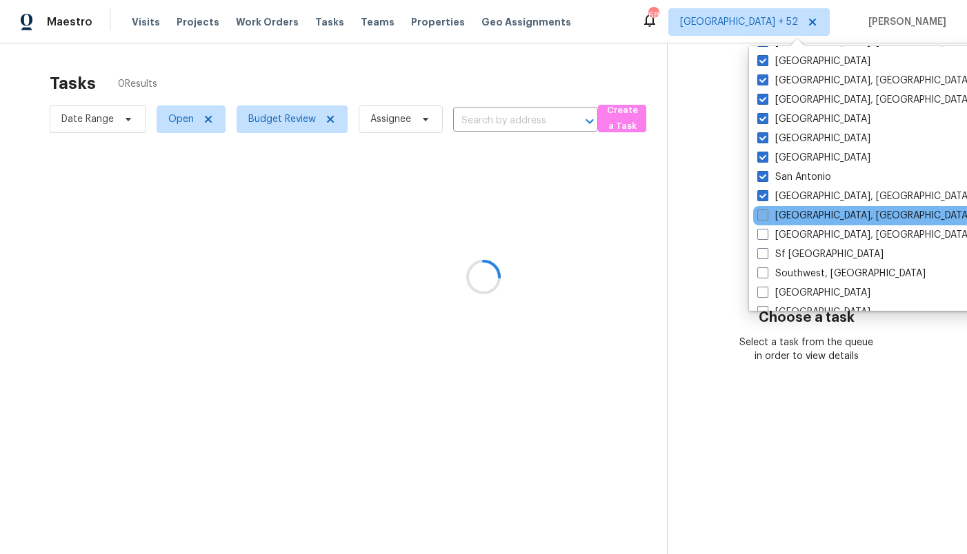
click at [790, 217] on label "Savannah, GA" at bounding box center [864, 216] width 214 height 14
click at [766, 217] on input "Savannah, GA" at bounding box center [761, 213] width 9 height 9
checkbox input "true"
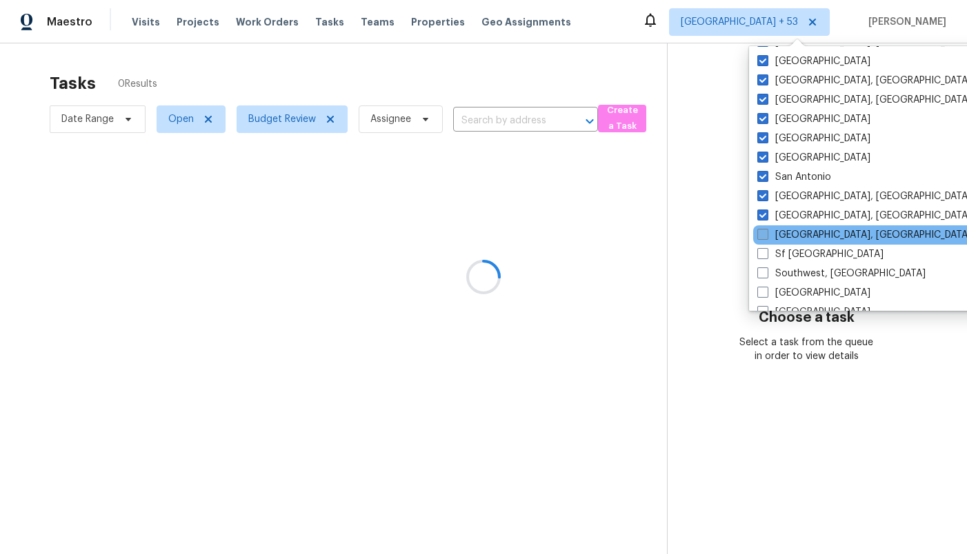
click at [788, 239] on label "Seattle, WA" at bounding box center [864, 235] width 214 height 14
click at [766, 237] on input "Seattle, WA" at bounding box center [761, 232] width 9 height 9
checkbox input "true"
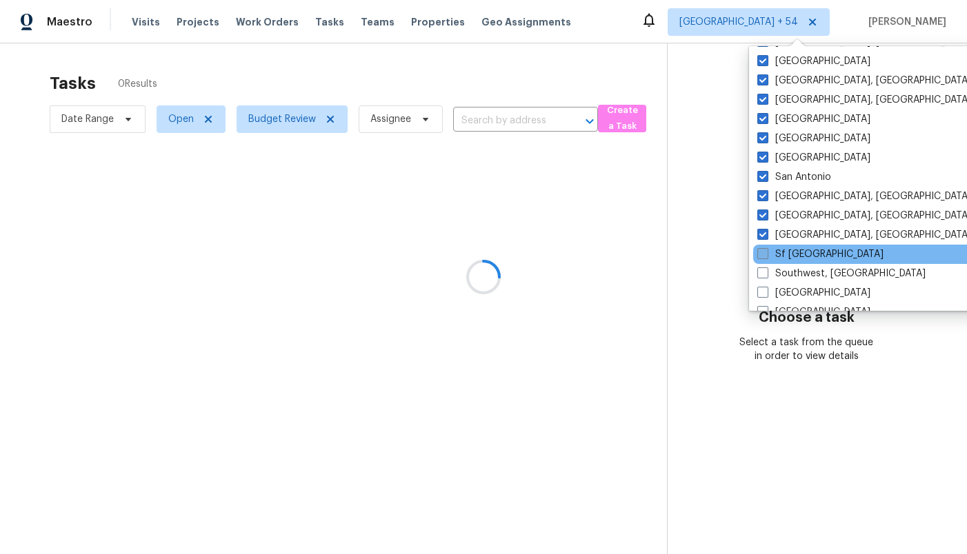
click at [788, 258] on label "Sf Bay Area" at bounding box center [820, 255] width 126 height 14
click at [766, 257] on input "Sf Bay Area" at bounding box center [761, 252] width 9 height 9
checkbox input "true"
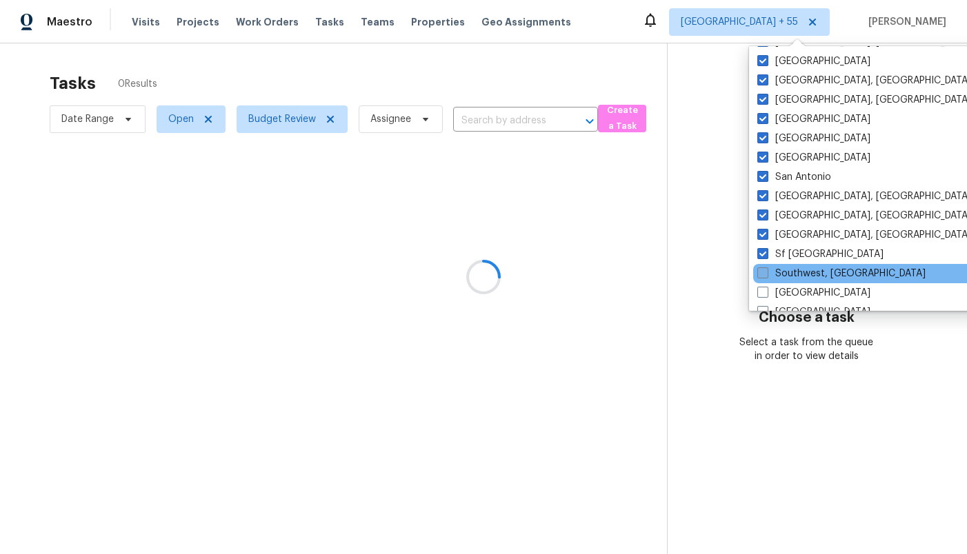
click at [787, 279] on label "Southwest, FL" at bounding box center [841, 274] width 168 height 14
click at [766, 276] on input "Southwest, FL" at bounding box center [761, 271] width 9 height 9
checkbox input "true"
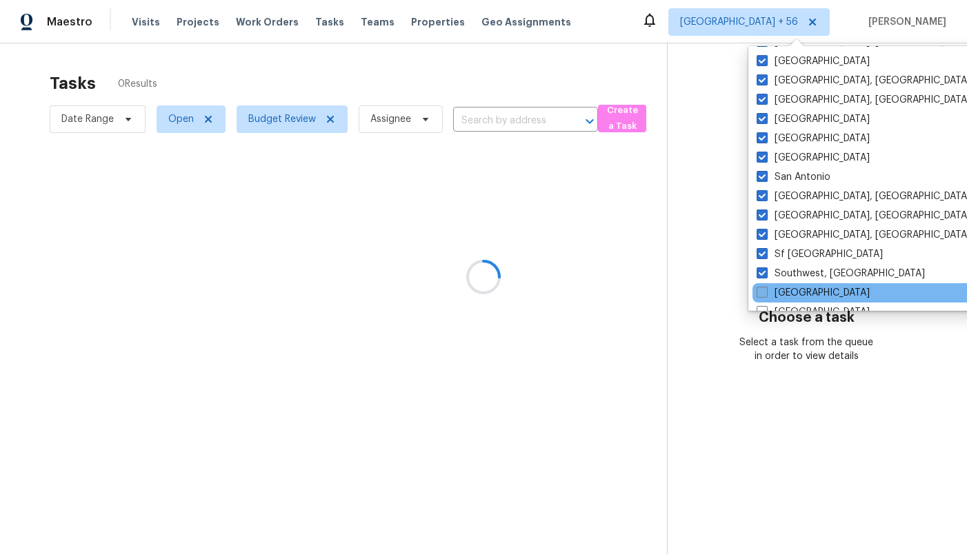
click at [785, 294] on label "St Louis" at bounding box center [812, 293] width 113 height 14
click at [765, 294] on input "St Louis" at bounding box center [760, 290] width 9 height 9
checkbox input "true"
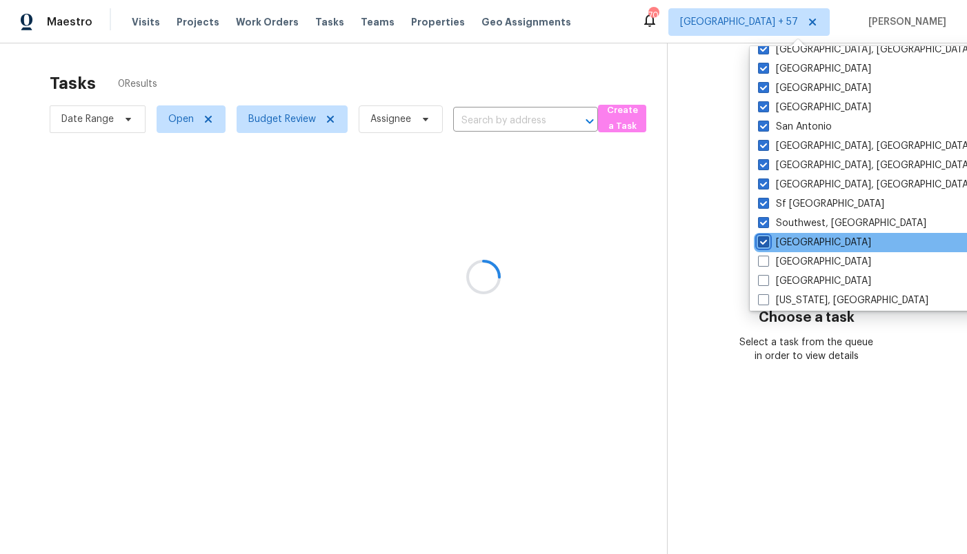
scroll to position [924, 0]
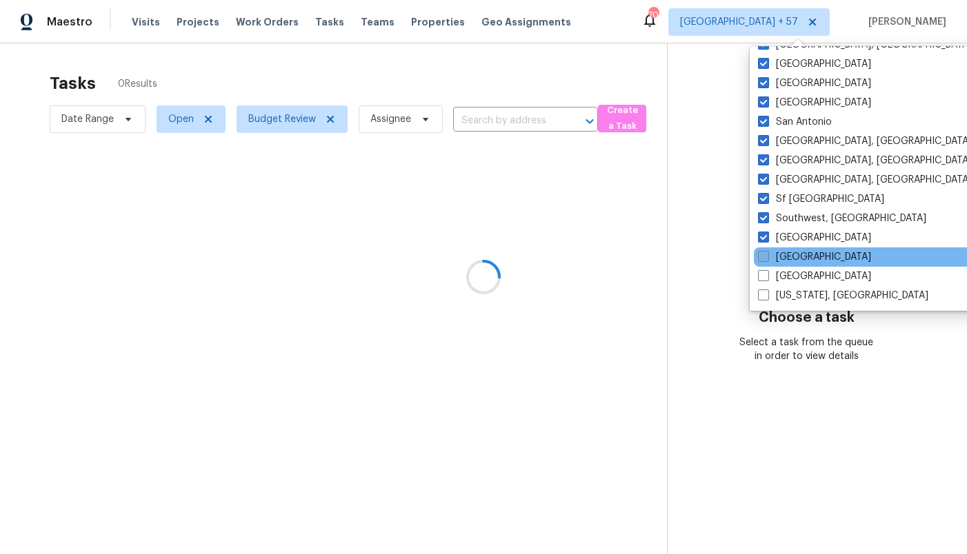
click at [784, 261] on label "Tampa" at bounding box center [814, 257] width 113 height 14
click at [767, 259] on input "Tampa" at bounding box center [762, 254] width 9 height 9
checkbox input "true"
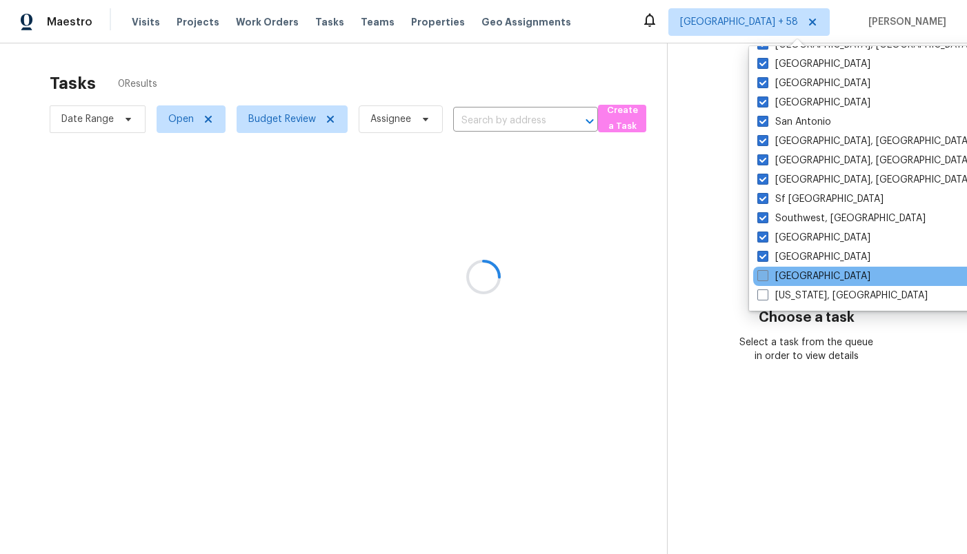
click at [783, 274] on label "Tucson" at bounding box center [813, 277] width 113 height 14
click at [766, 274] on input "Tucson" at bounding box center [761, 274] width 9 height 9
checkbox input "true"
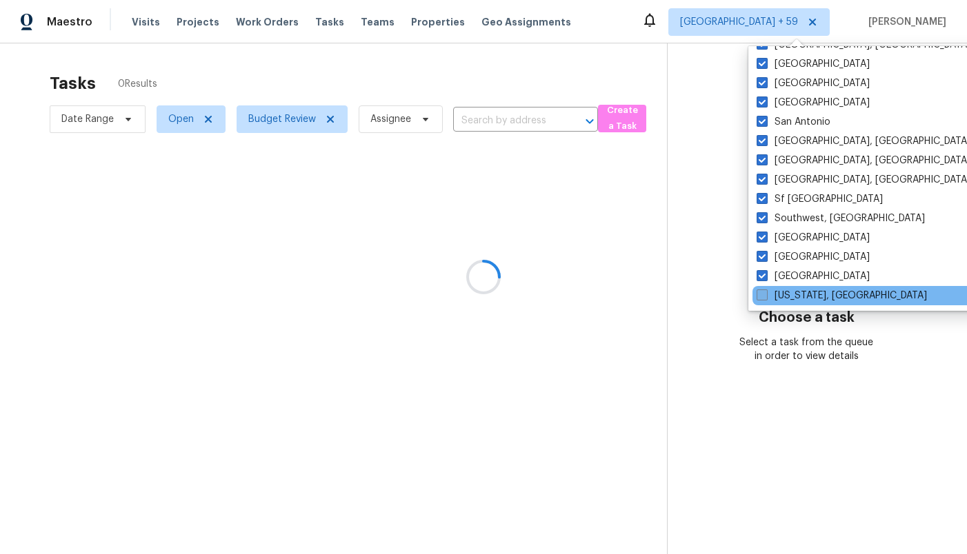
click at [787, 297] on label "Washington, DC" at bounding box center [841, 296] width 170 height 14
click at [765, 297] on input "Washington, DC" at bounding box center [760, 293] width 9 height 9
checkbox input "true"
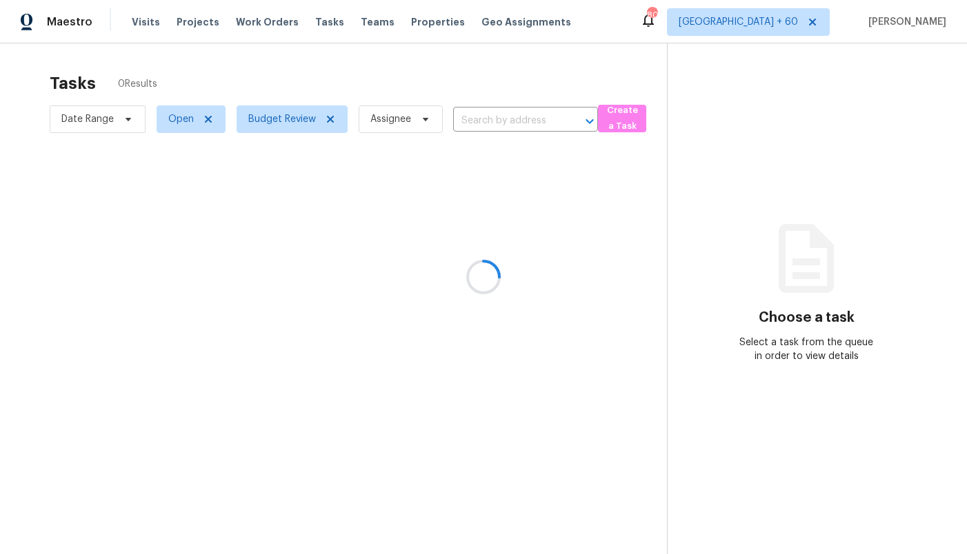
click at [672, 60] on div at bounding box center [483, 277] width 967 height 554
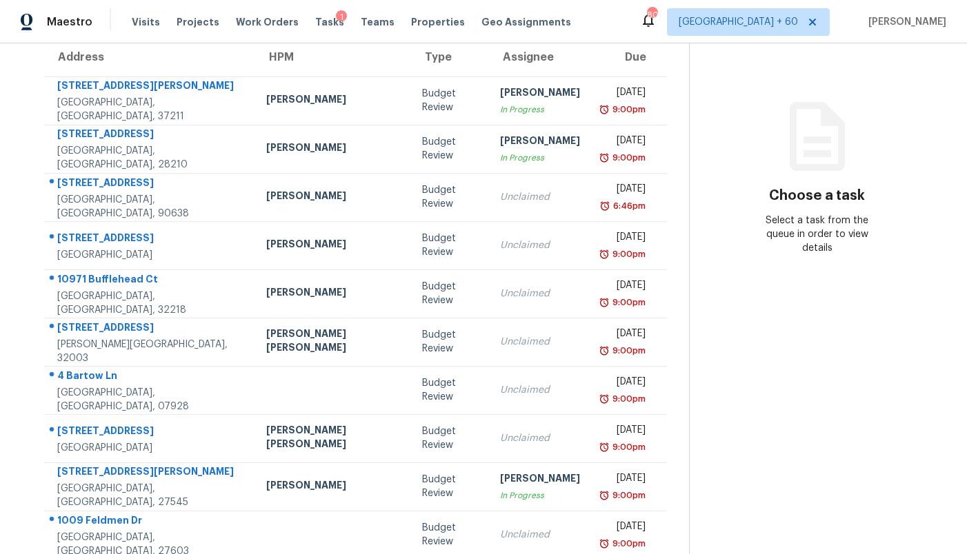
scroll to position [163, 0]
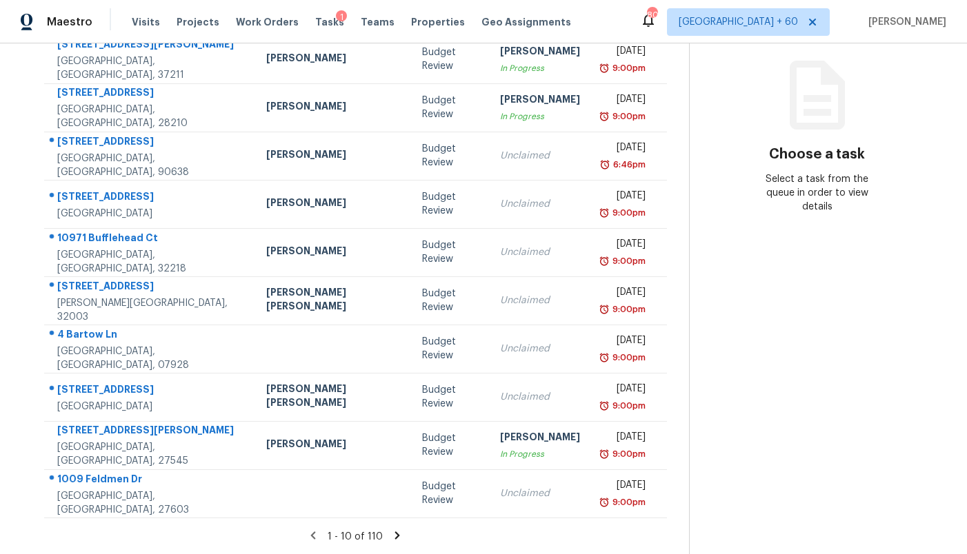
click at [395, 534] on icon at bounding box center [397, 536] width 5 height 8
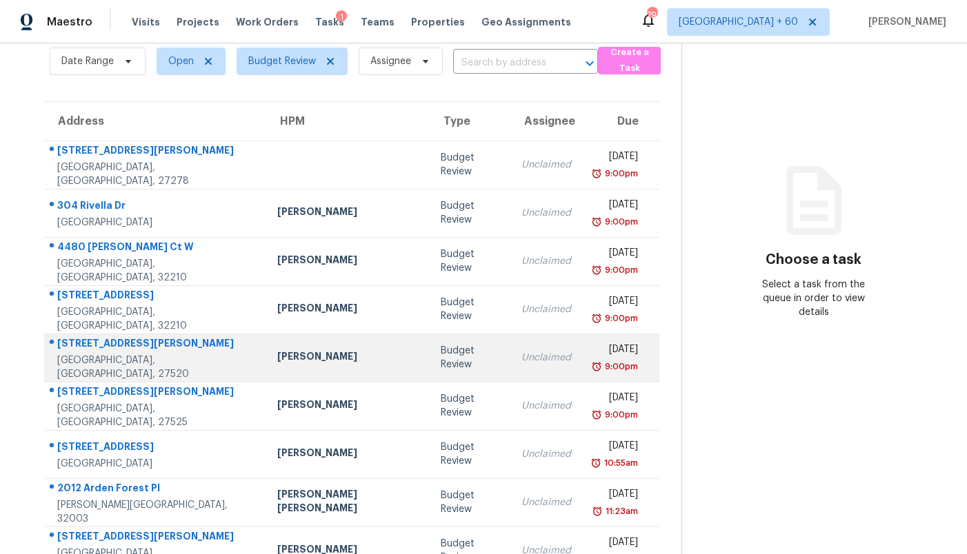
scroll to position [0, 0]
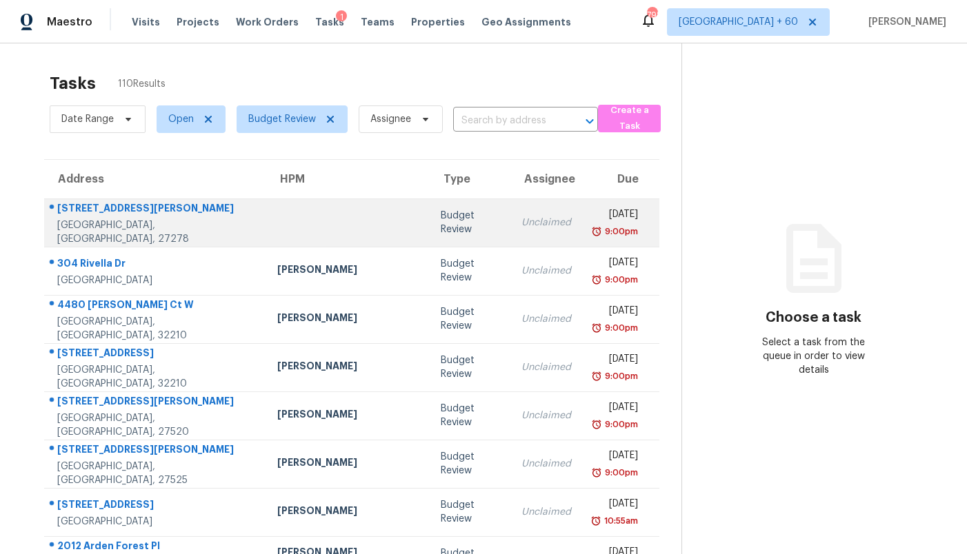
click at [510, 232] on td "Unclaimed" at bounding box center [546, 223] width 72 height 48
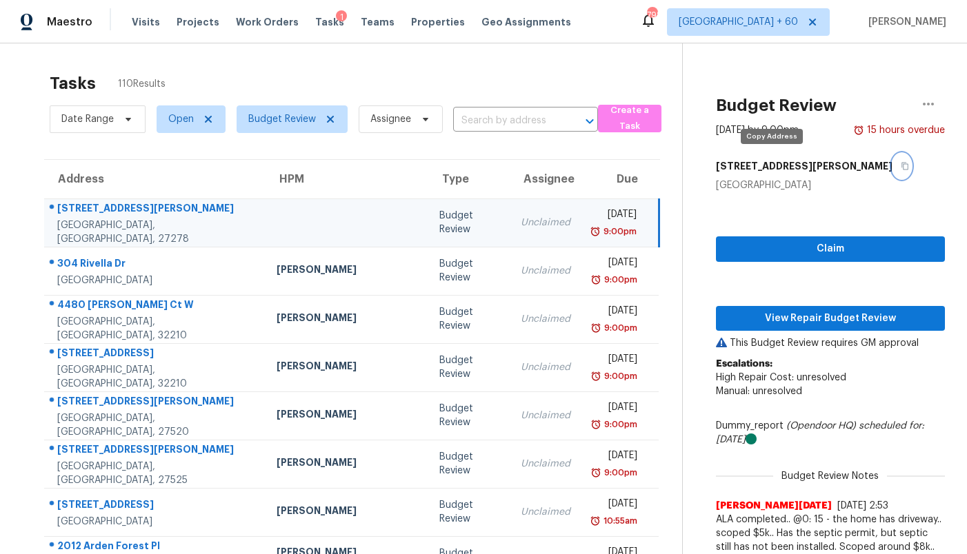
click at [892, 171] on button "button" at bounding box center [901, 166] width 19 height 25
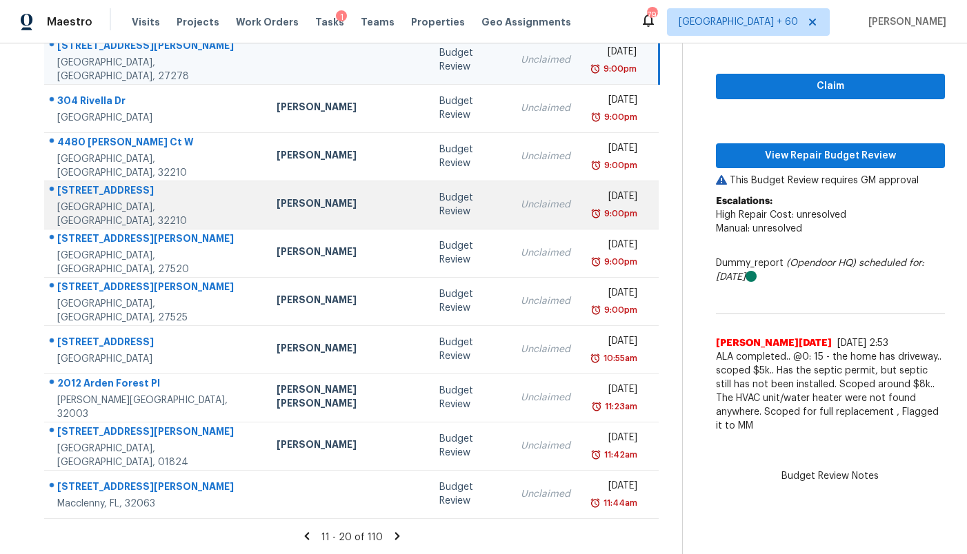
scroll to position [163, 0]
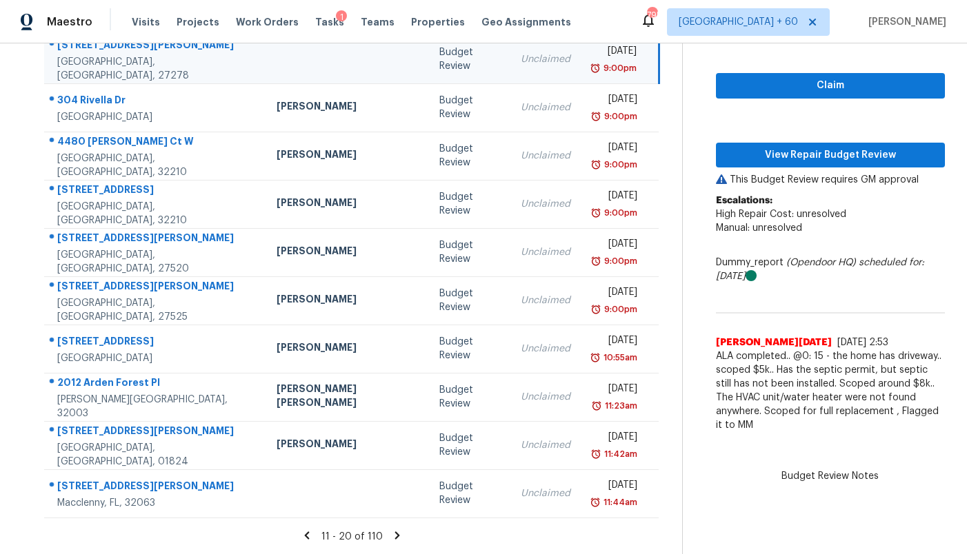
click at [304, 533] on icon at bounding box center [306, 536] width 5 height 8
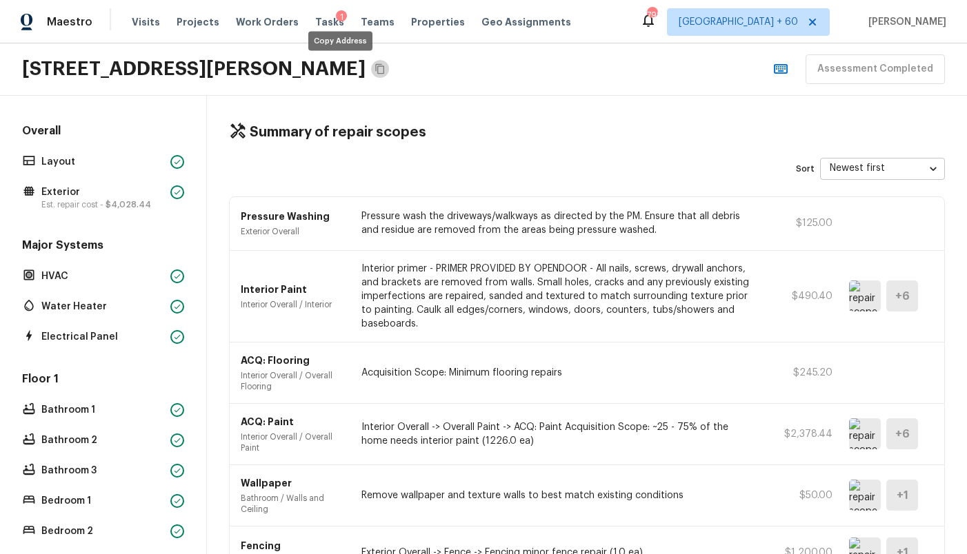
click at [374, 66] on icon "Copy Address" at bounding box center [379, 68] width 11 height 11
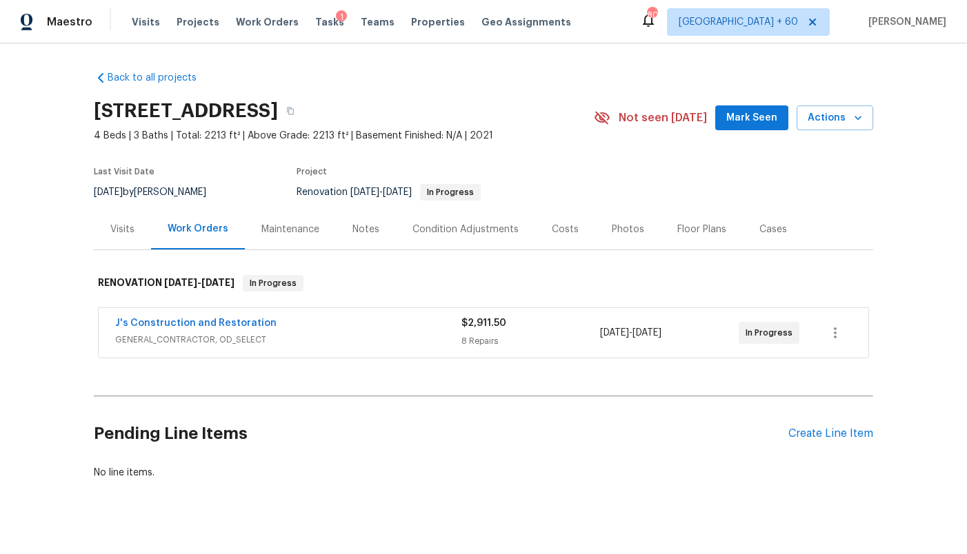
click at [448, 228] on div "Condition Adjustments" at bounding box center [465, 230] width 106 height 14
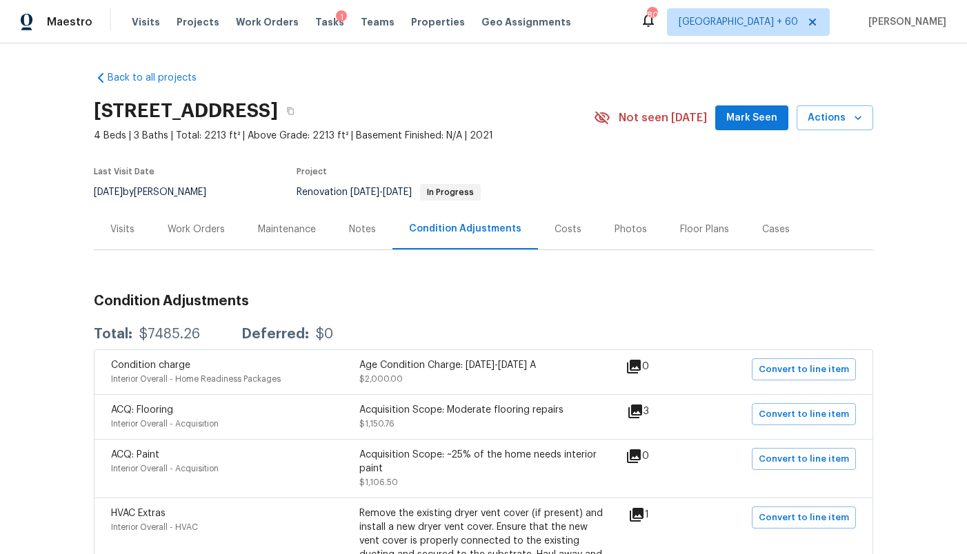
click at [572, 226] on div "Costs" at bounding box center [567, 230] width 27 height 14
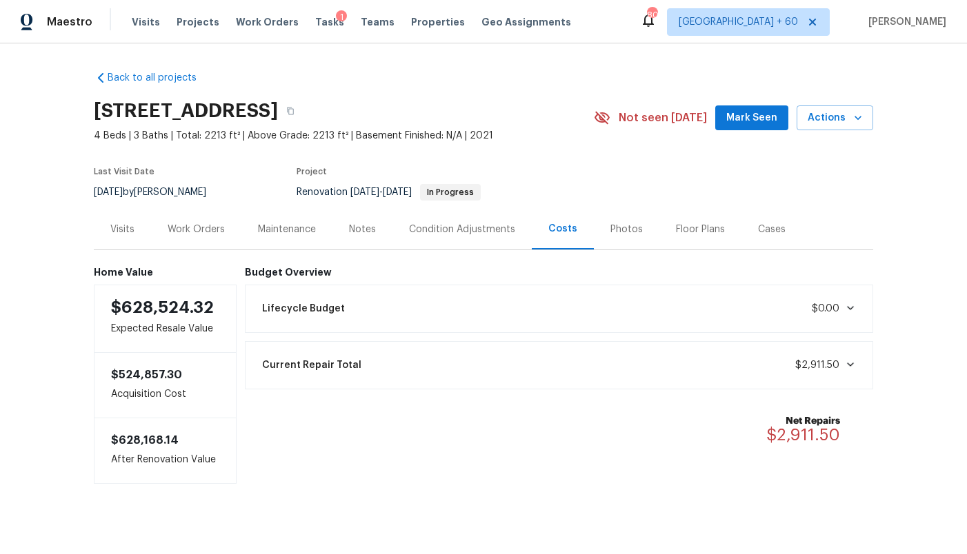
click at [499, 312] on div "Lifecycle Budget $0.00" at bounding box center [559, 309] width 611 height 30
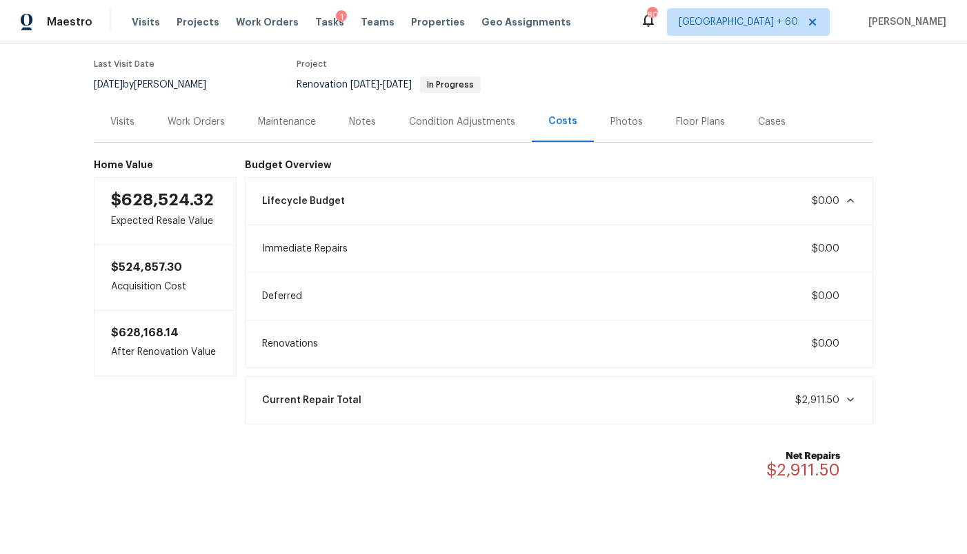
scroll to position [132, 0]
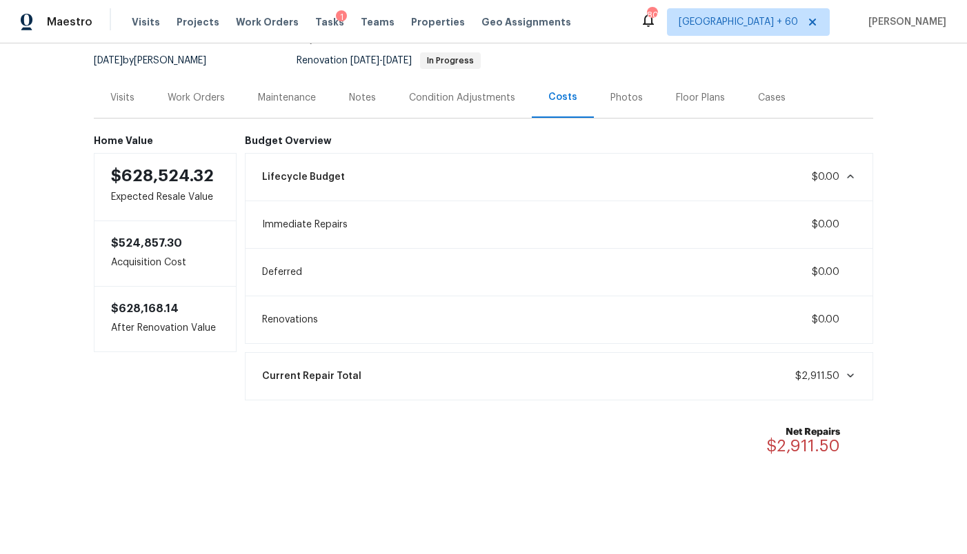
click at [505, 366] on div "Current Repair Total $2,911.50" at bounding box center [559, 376] width 611 height 30
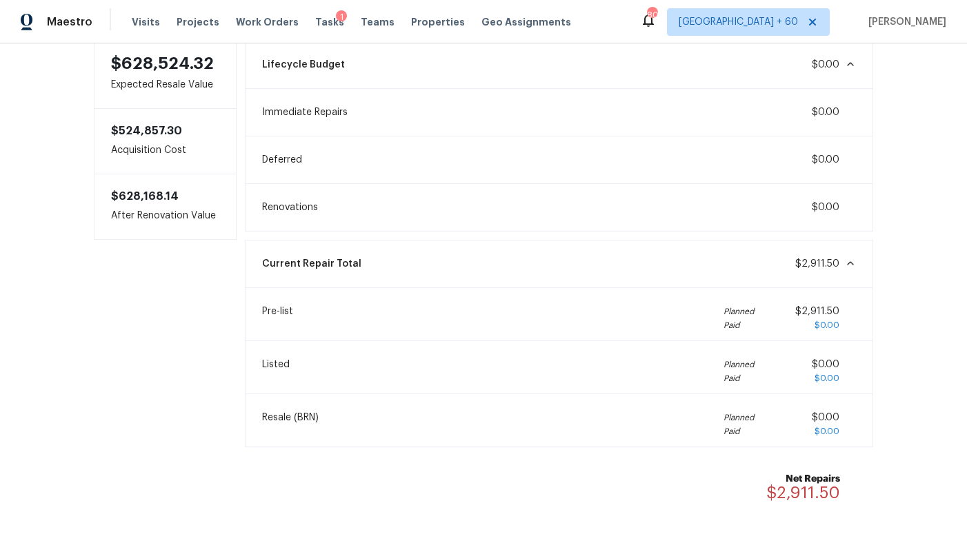
scroll to position [246, 0]
